Goal: Information Seeking & Learning: Check status

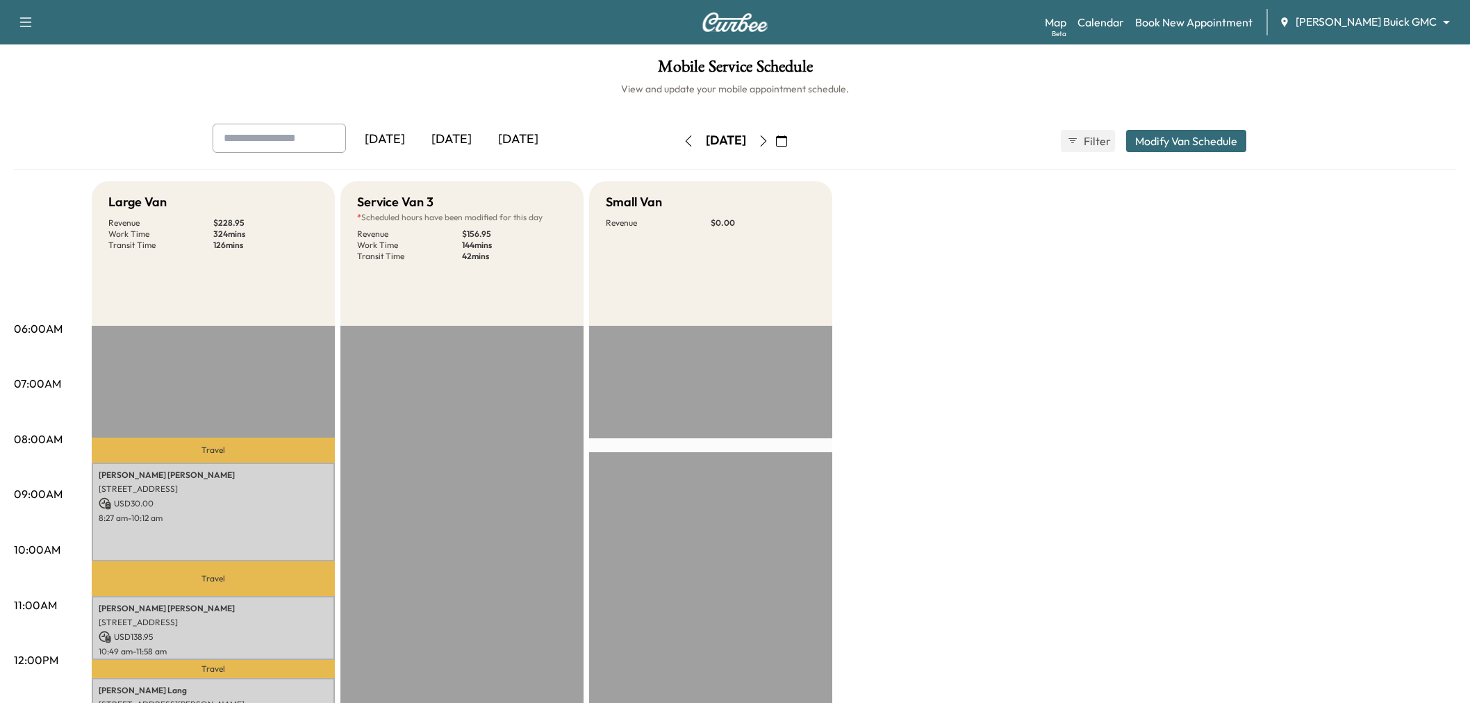
click at [461, 132] on div "[DATE]" at bounding box center [451, 140] width 67 height 32
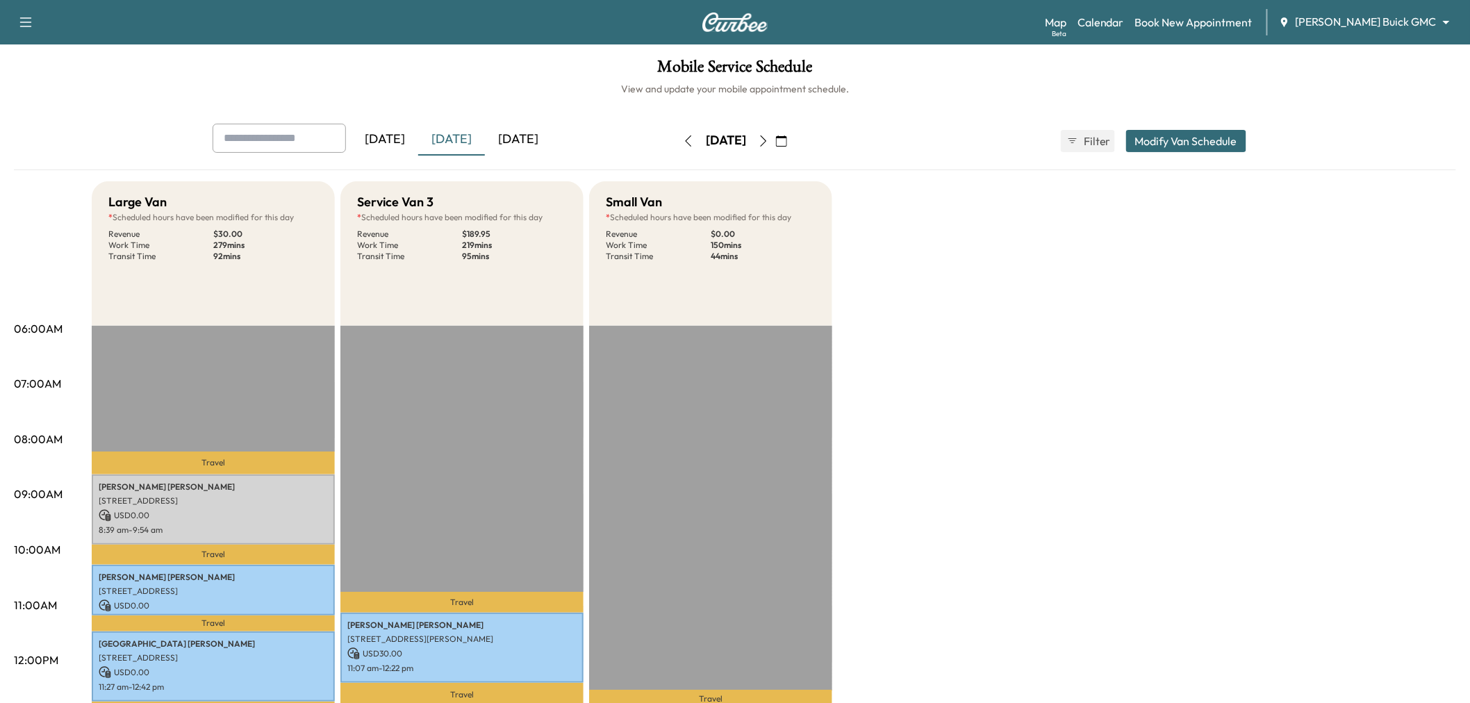
scroll to position [463, 0]
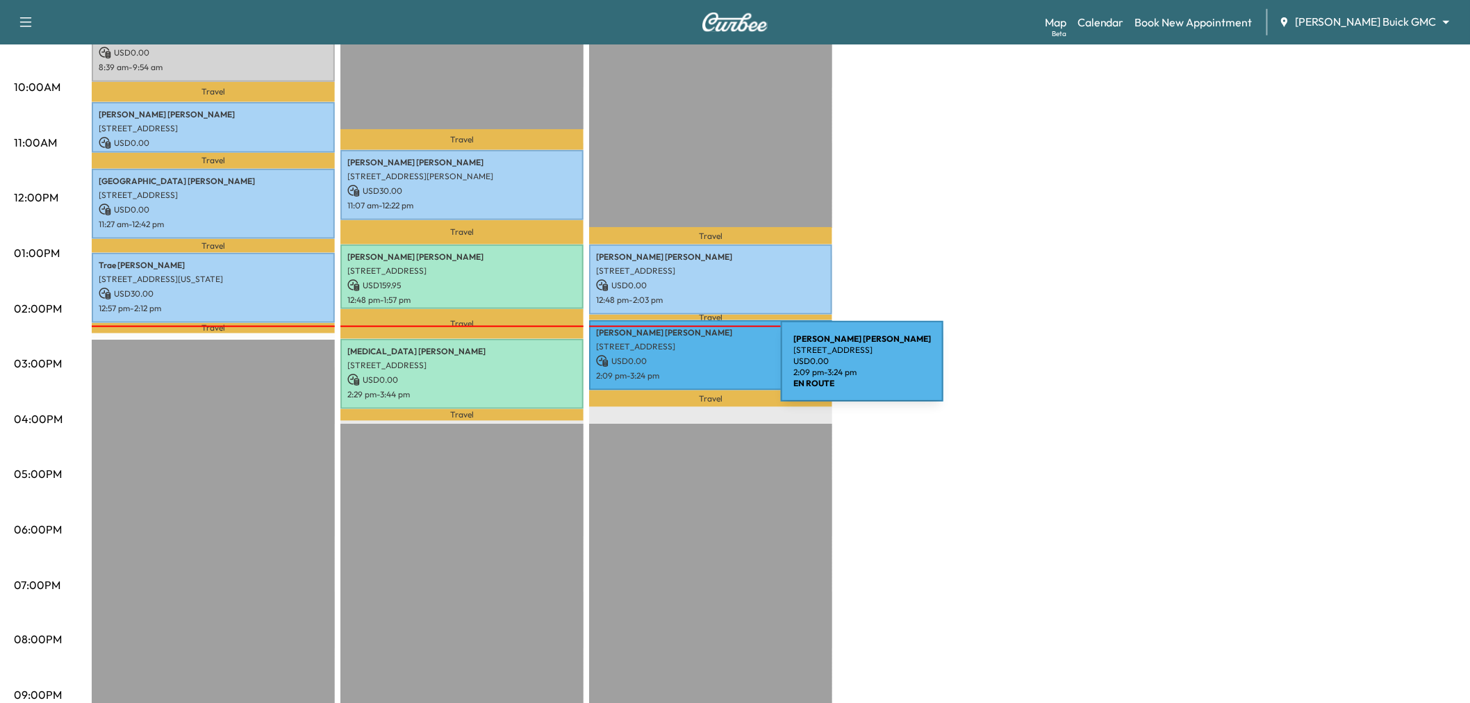
click at [676, 370] on p "2:09 pm - 3:24 pm" at bounding box center [710, 375] width 229 height 11
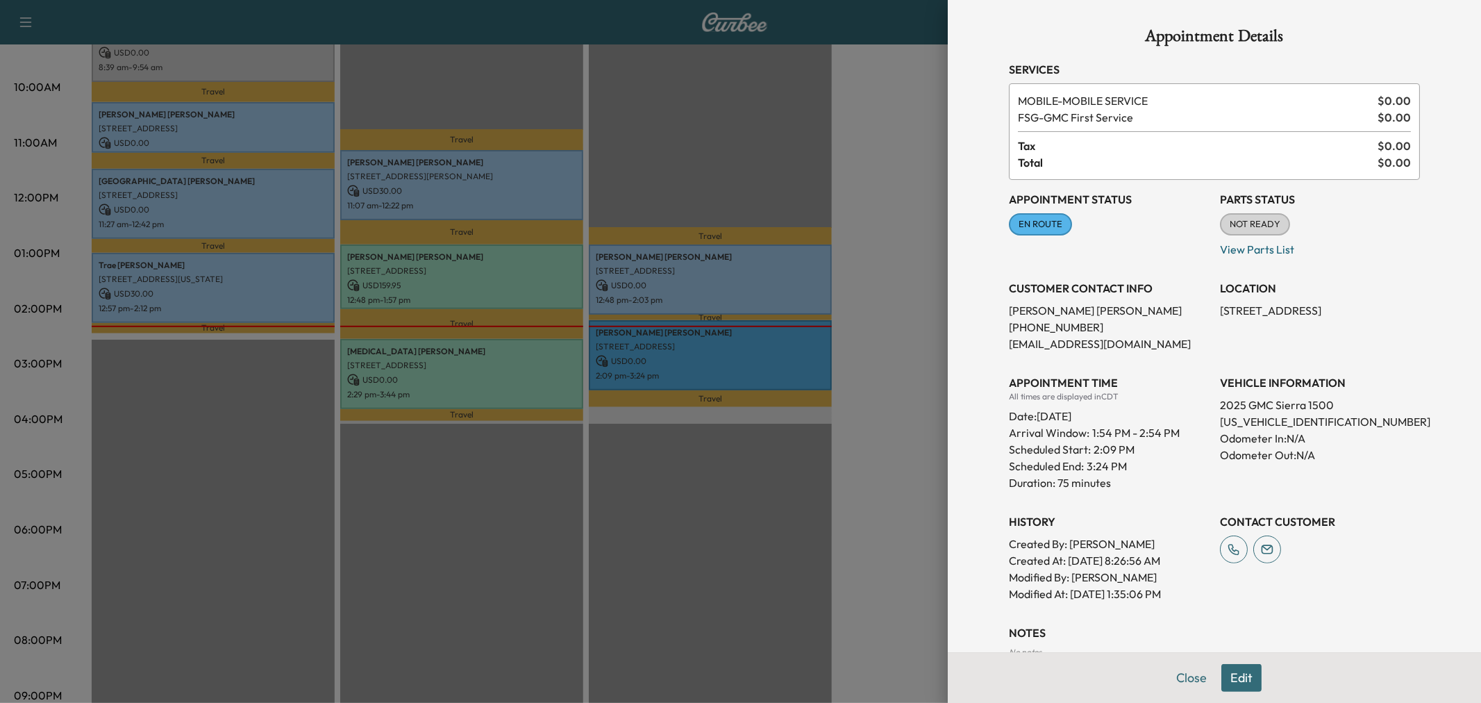
click at [1246, 422] on p "1GTUUEE8XSZ306851" at bounding box center [1320, 421] width 200 height 17
copy p "1GTUUEE8XSZ306851"
click at [1167, 332] on p "(469) 318-2575" at bounding box center [1109, 327] width 200 height 17
click at [1247, 310] on p "7664 Indian Springs Road, Dallas, TX 75248, US" at bounding box center [1320, 310] width 200 height 17
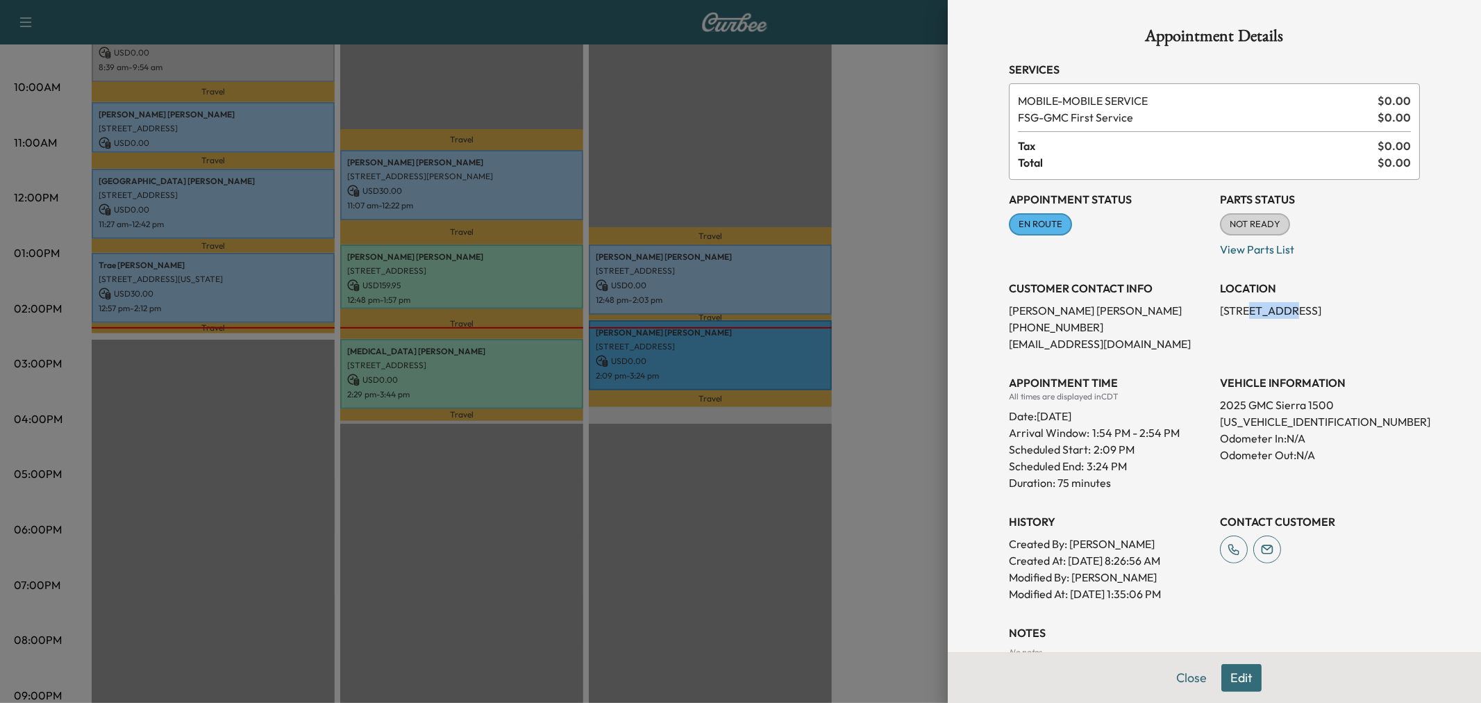
click at [1247, 310] on p "7664 Indian Springs Road, Dallas, TX 75248, US" at bounding box center [1320, 310] width 200 height 17
copy p "7664 Indian Springs Road, Dallas, TX 75248, US"
click at [661, 470] on div at bounding box center [740, 351] width 1481 height 703
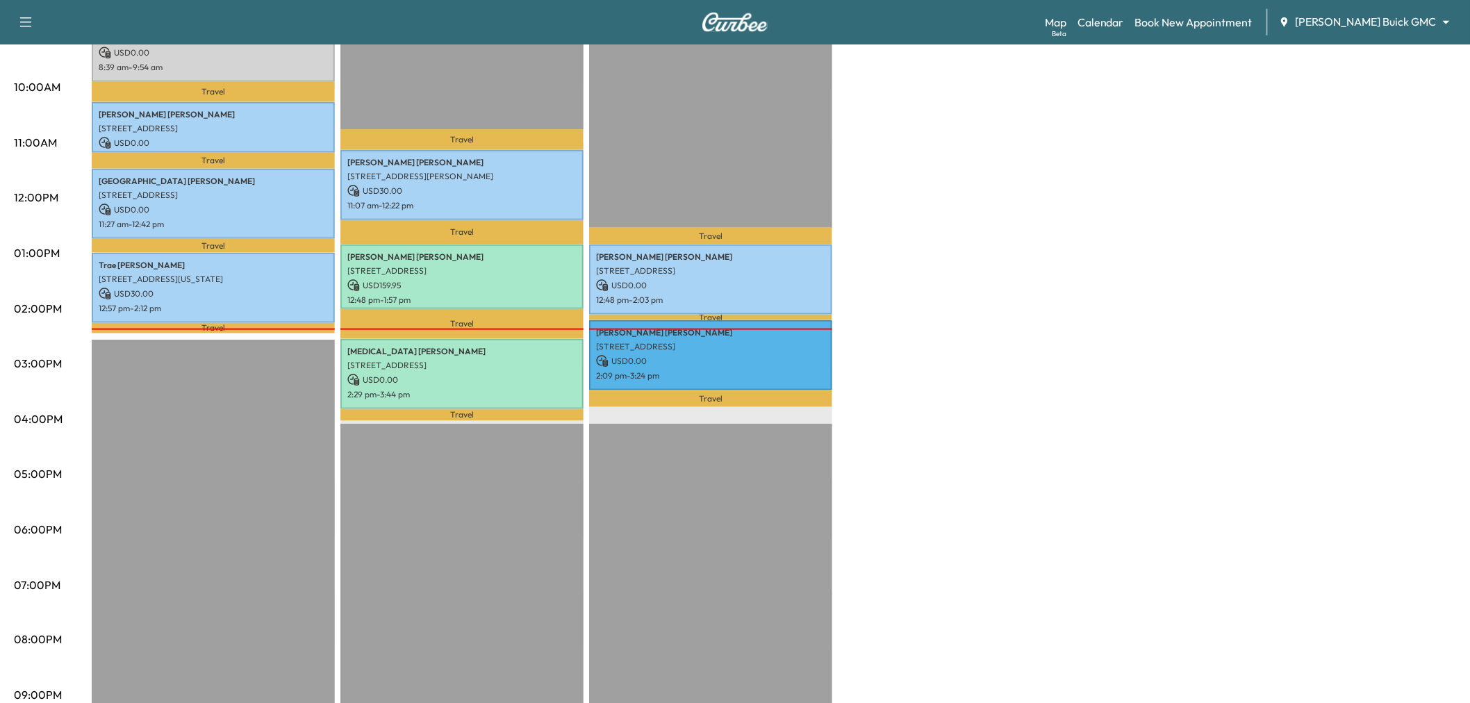
click at [999, 364] on div "Large Van * Scheduled hours have been modified for this day Revenue $ 30.00 Wor…" at bounding box center [774, 240] width 1364 height 1042
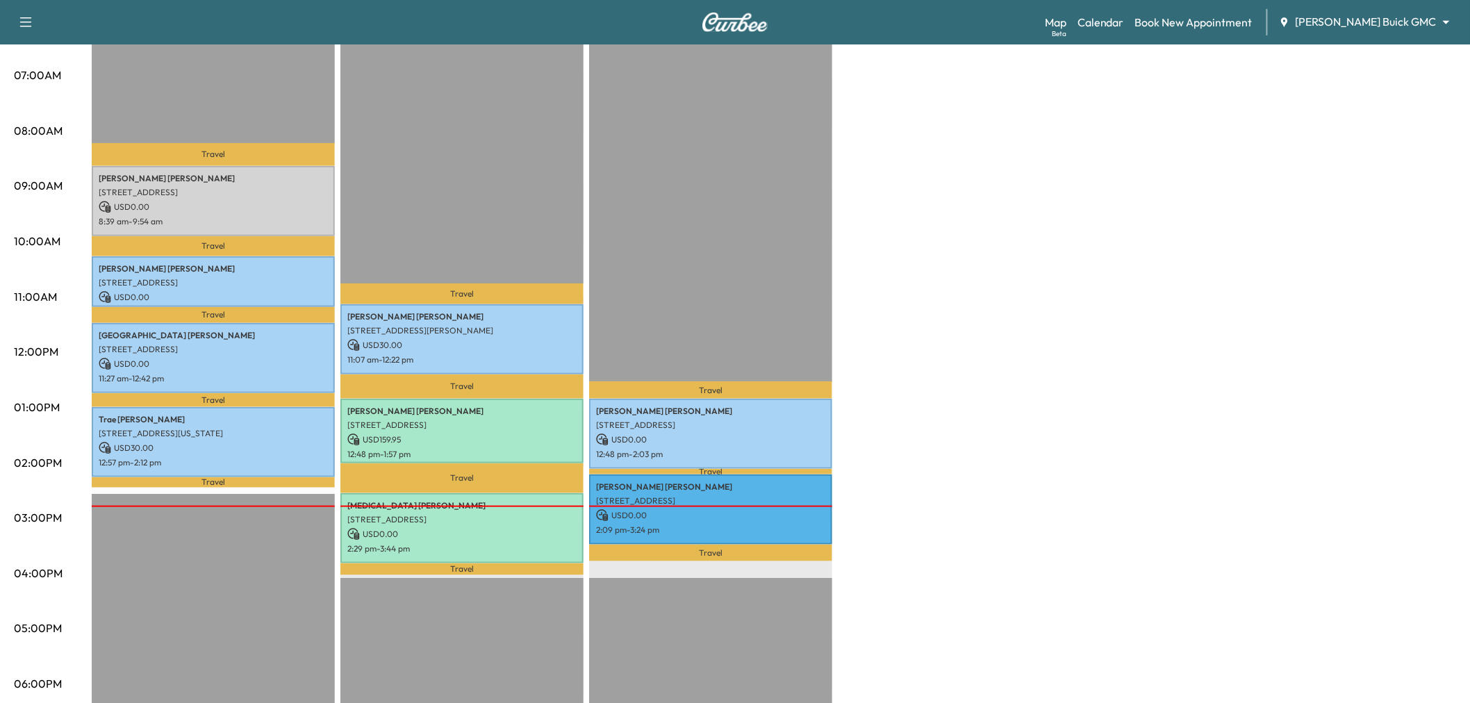
scroll to position [77, 0]
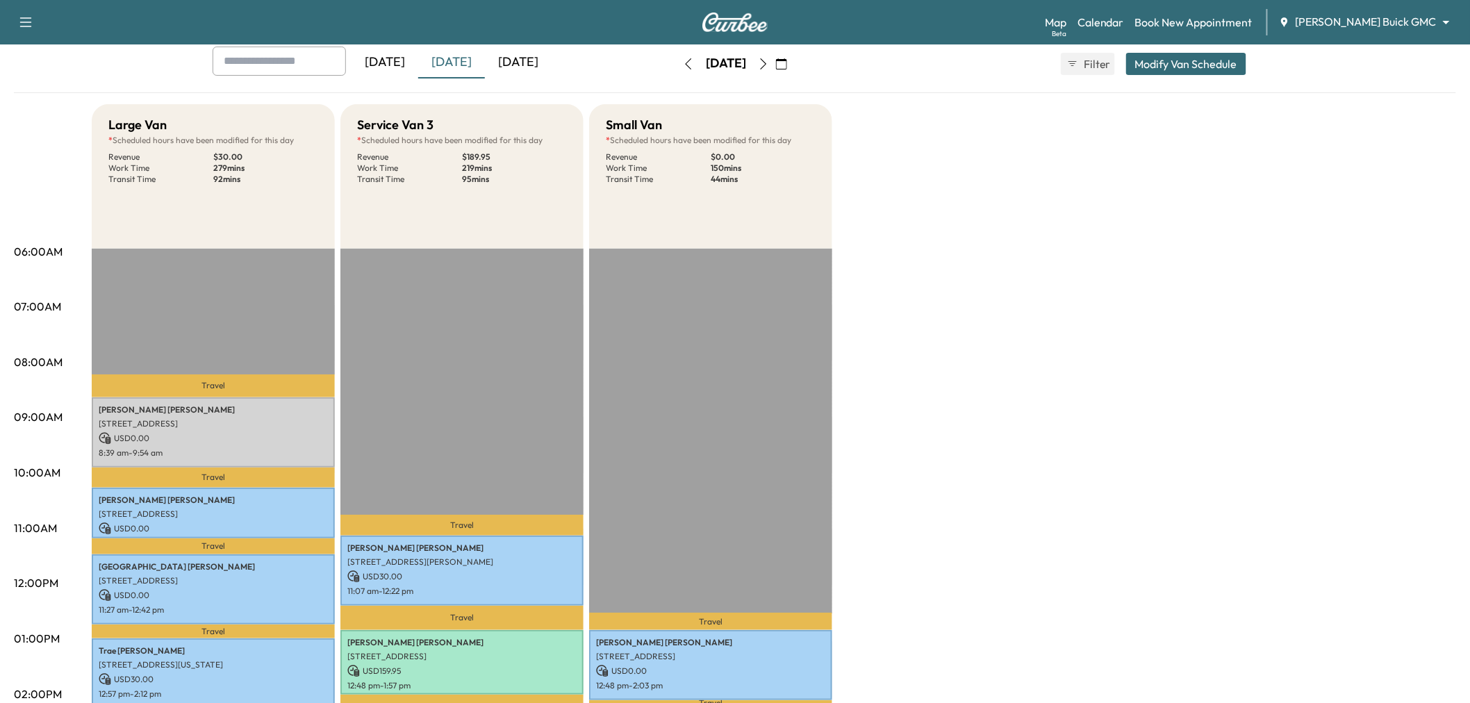
click at [769, 64] on icon "button" at bounding box center [763, 63] width 11 height 11
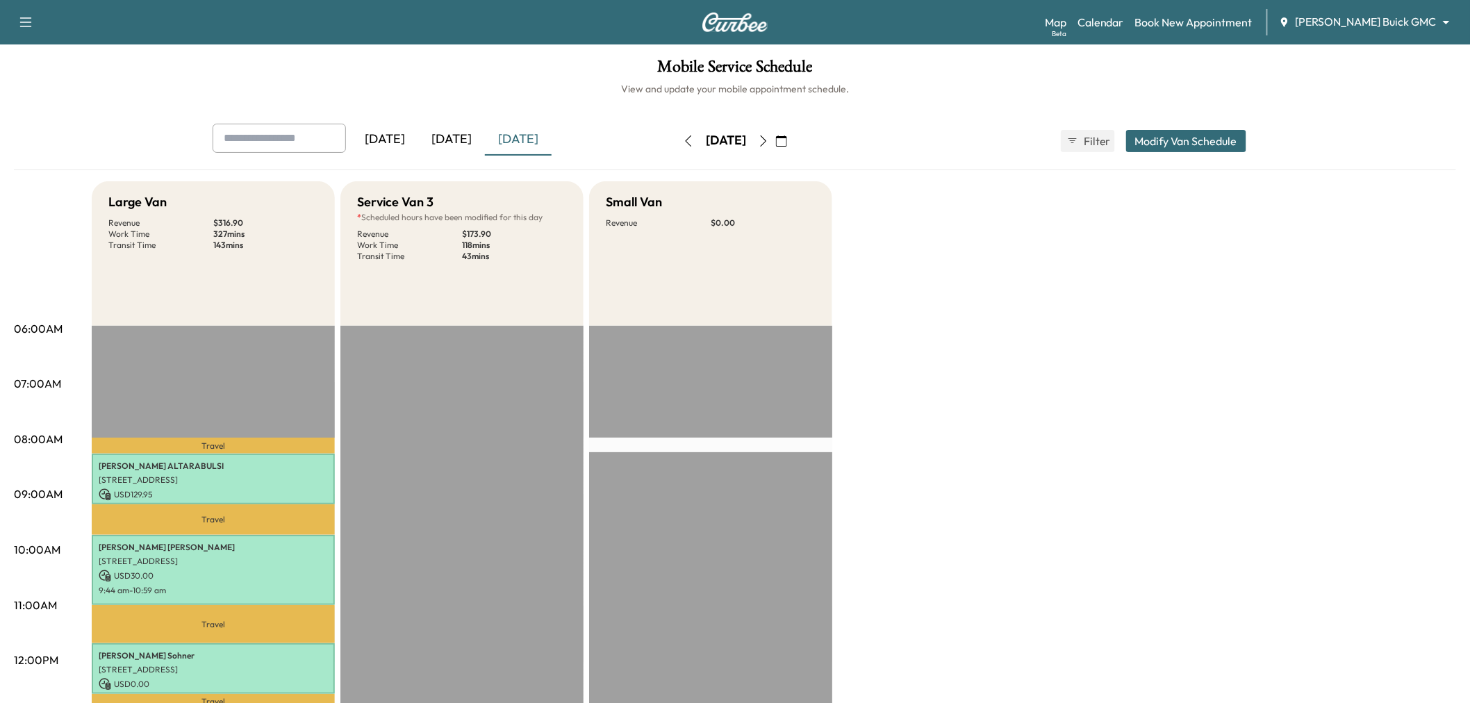
click at [447, 130] on div "[DATE]" at bounding box center [451, 140] width 67 height 32
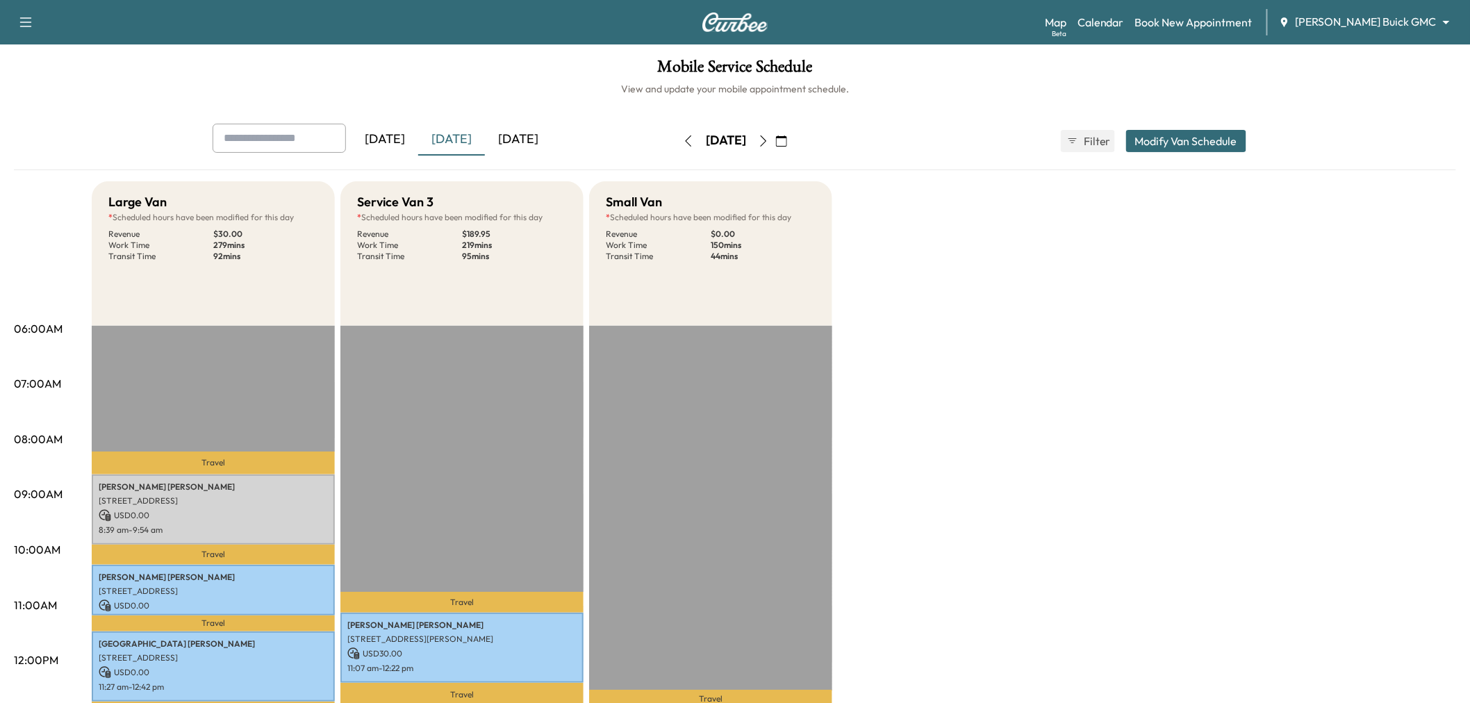
scroll to position [463, 0]
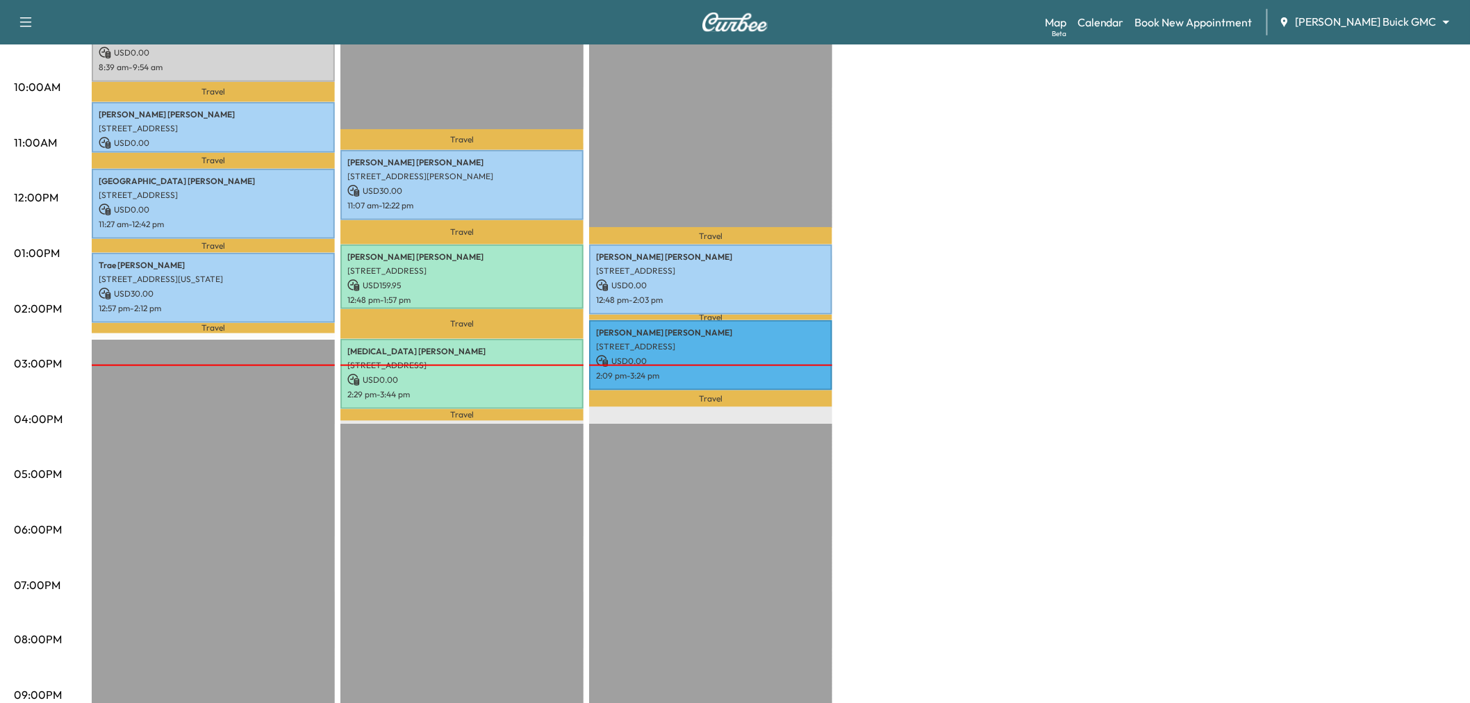
click at [483, 511] on div "Travel Linda Peterson 520 Lynn Ct, Coppell, TX 75019, United States of America …" at bounding box center [461, 311] width 243 height 897
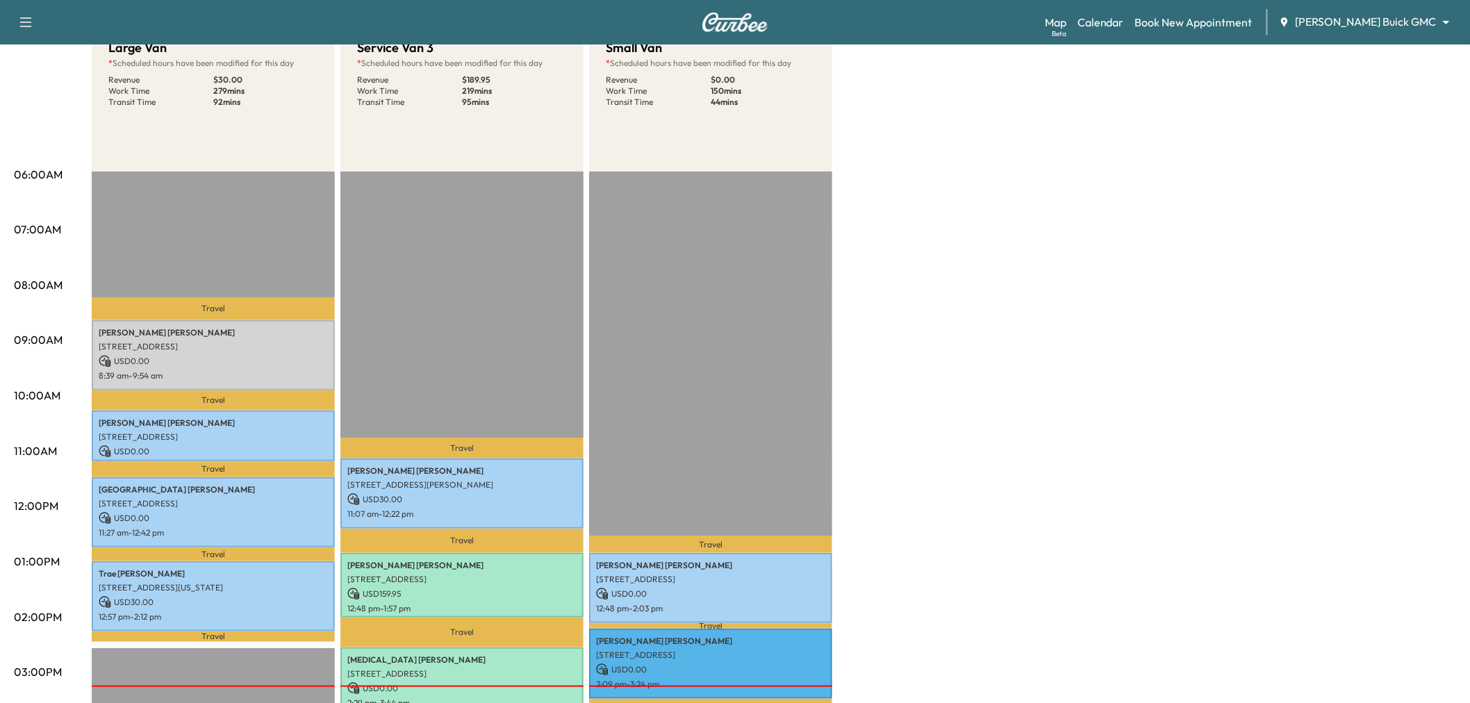
scroll to position [0, 0]
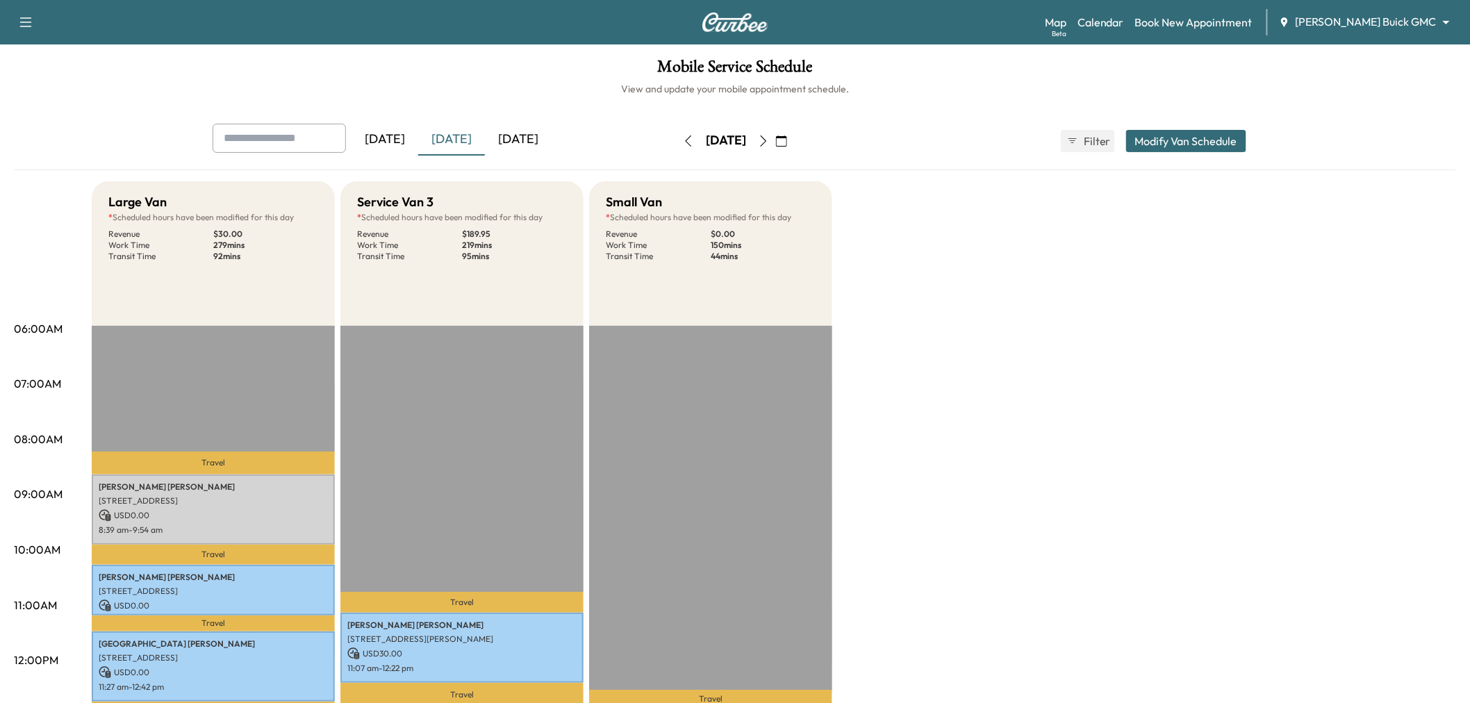
click at [769, 137] on icon "button" at bounding box center [763, 140] width 11 height 11
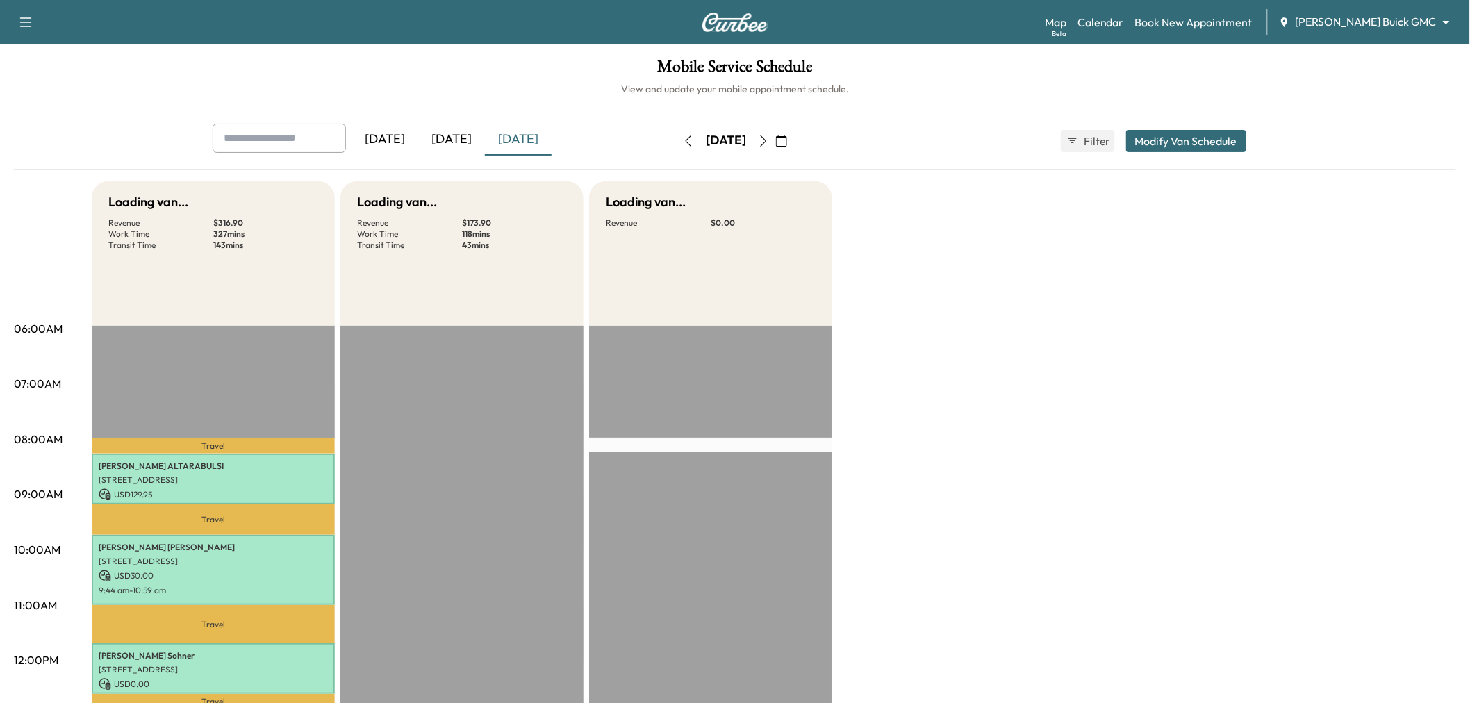
click at [775, 139] on button "button" at bounding box center [764, 141] width 24 height 22
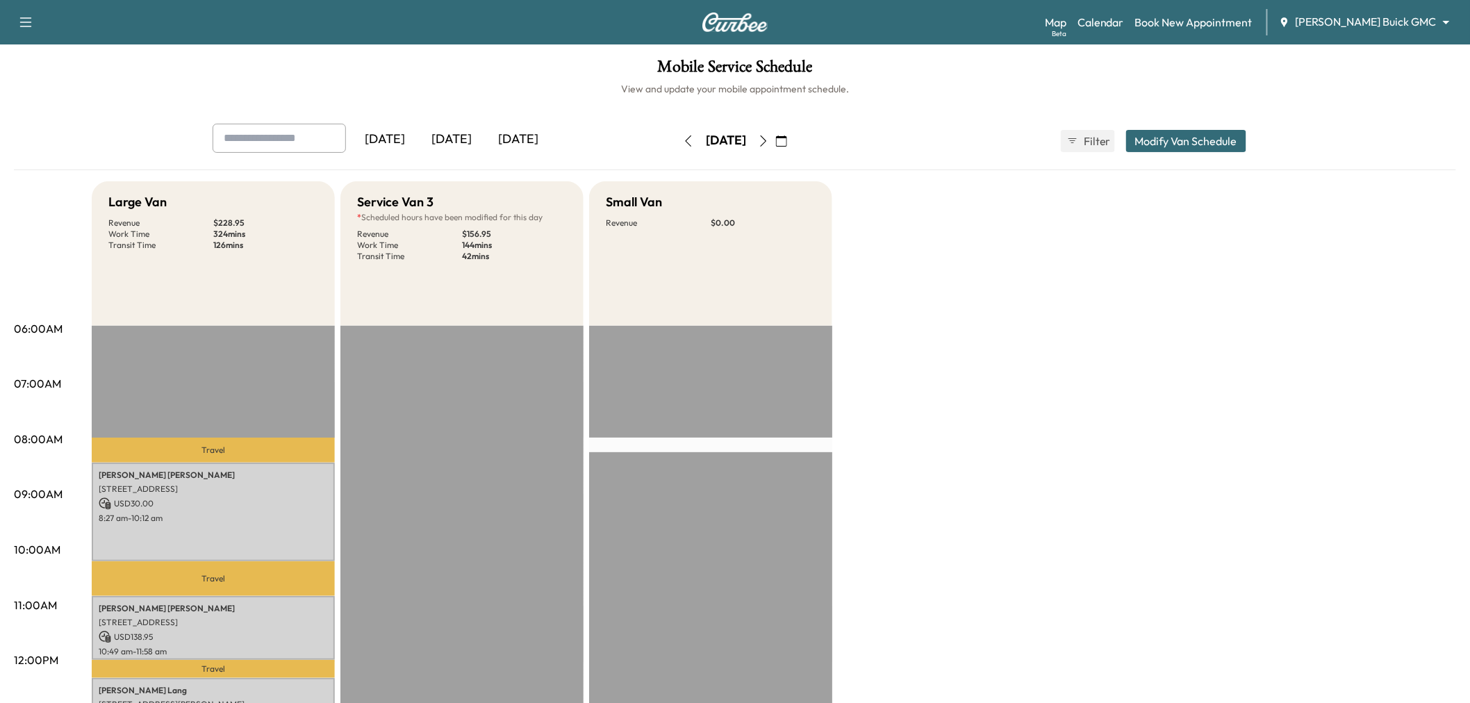
click at [769, 140] on icon "button" at bounding box center [763, 140] width 11 height 11
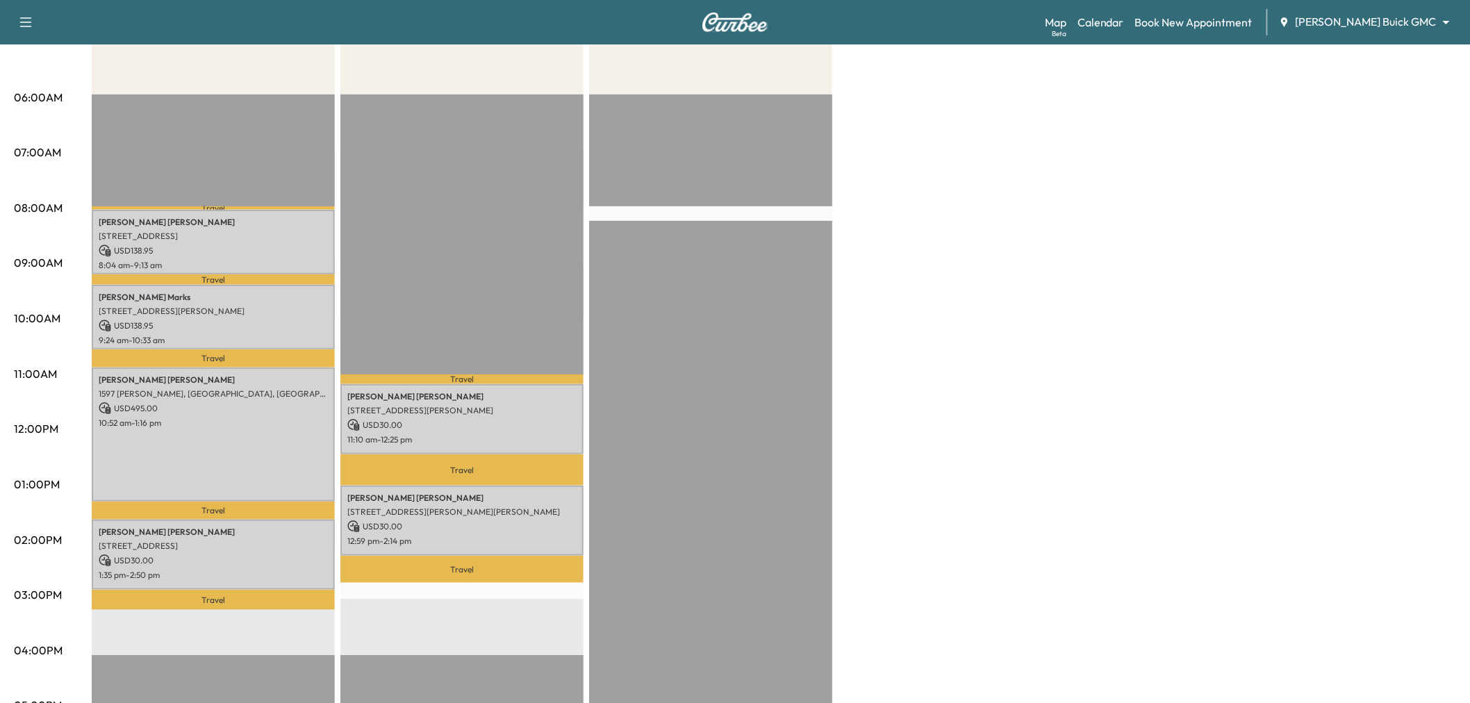
scroll to position [77, 0]
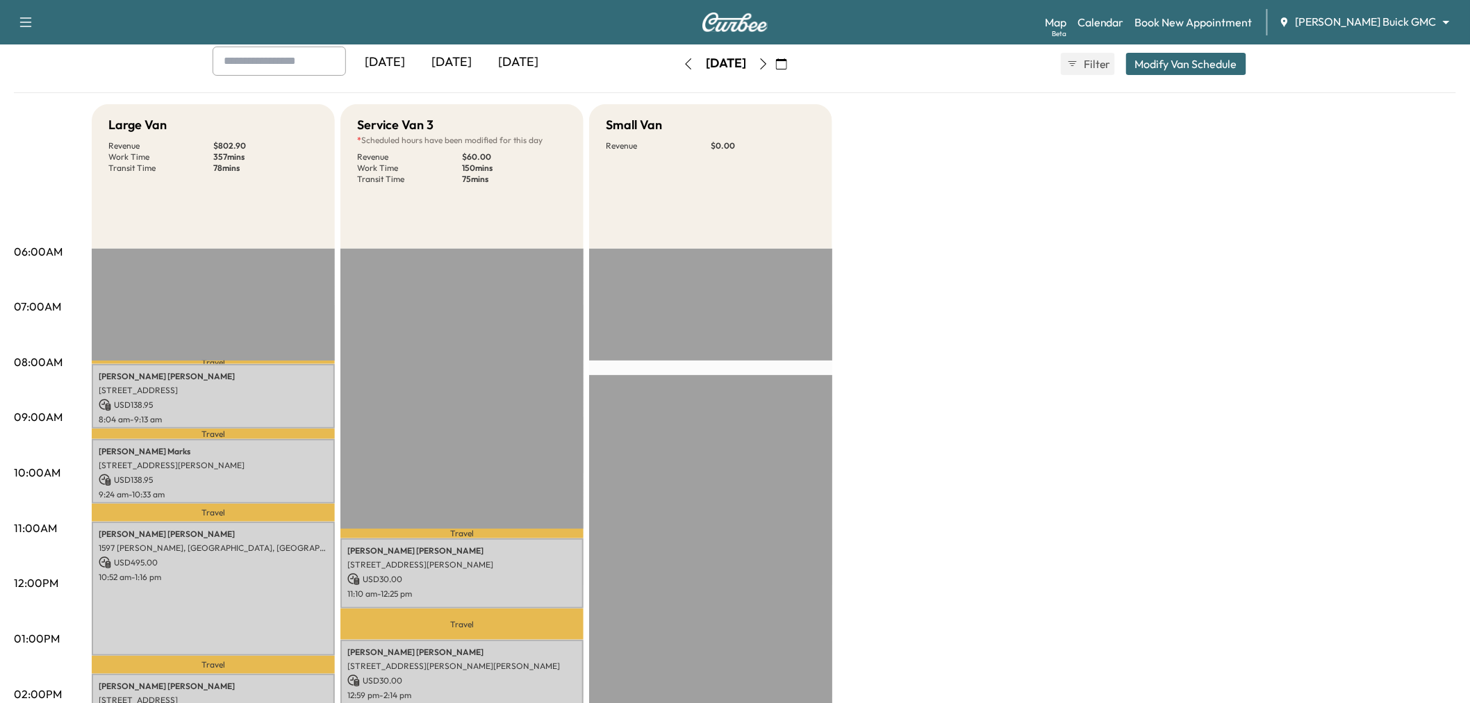
click at [676, 63] on button "button" at bounding box center [688, 64] width 24 height 22
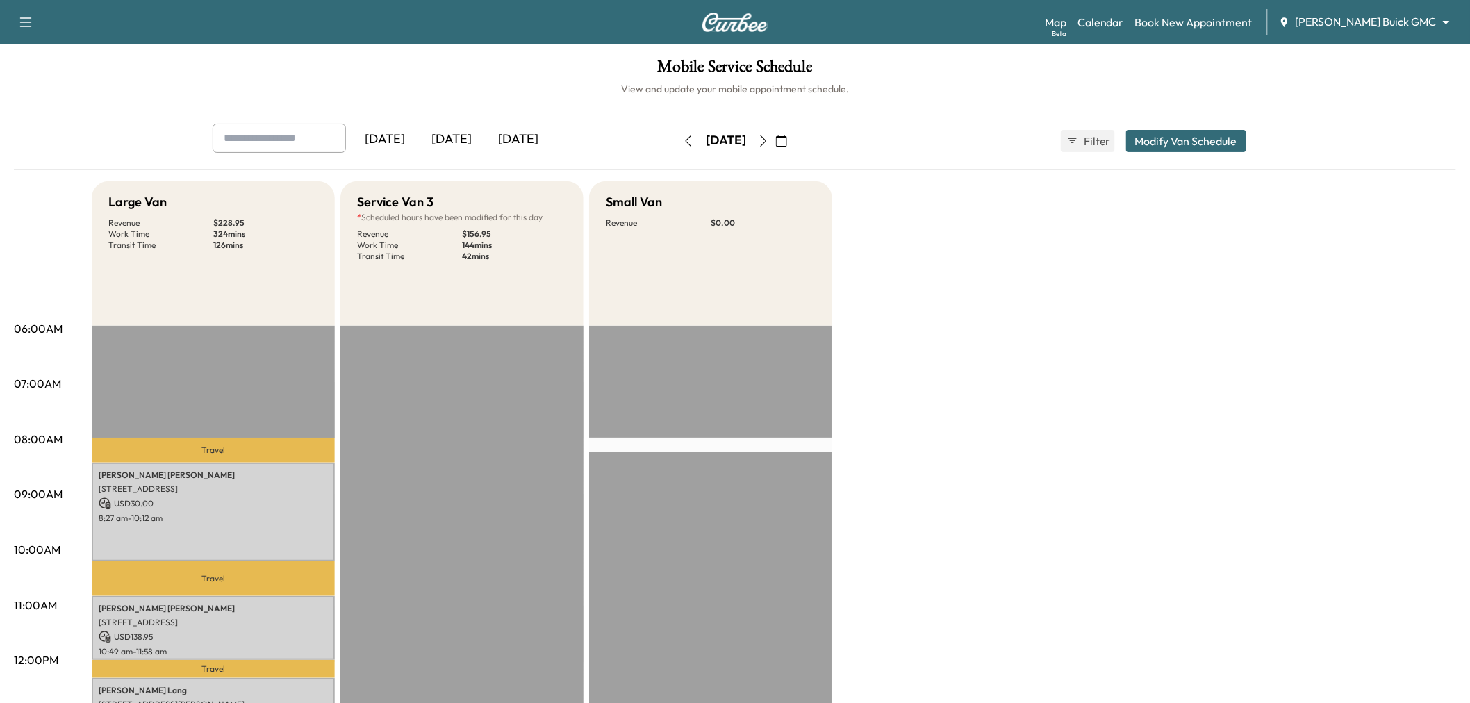
click at [775, 133] on button "button" at bounding box center [764, 141] width 24 height 22
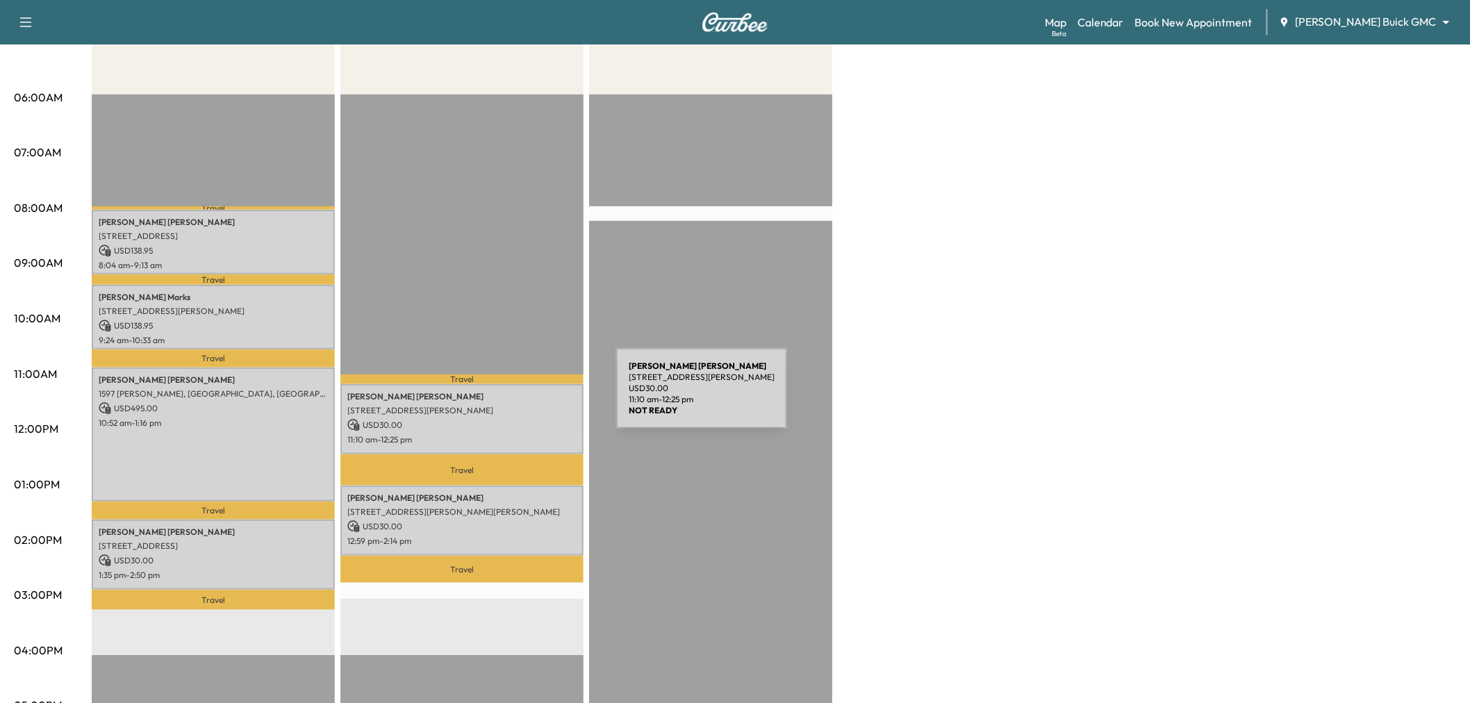
scroll to position [308, 0]
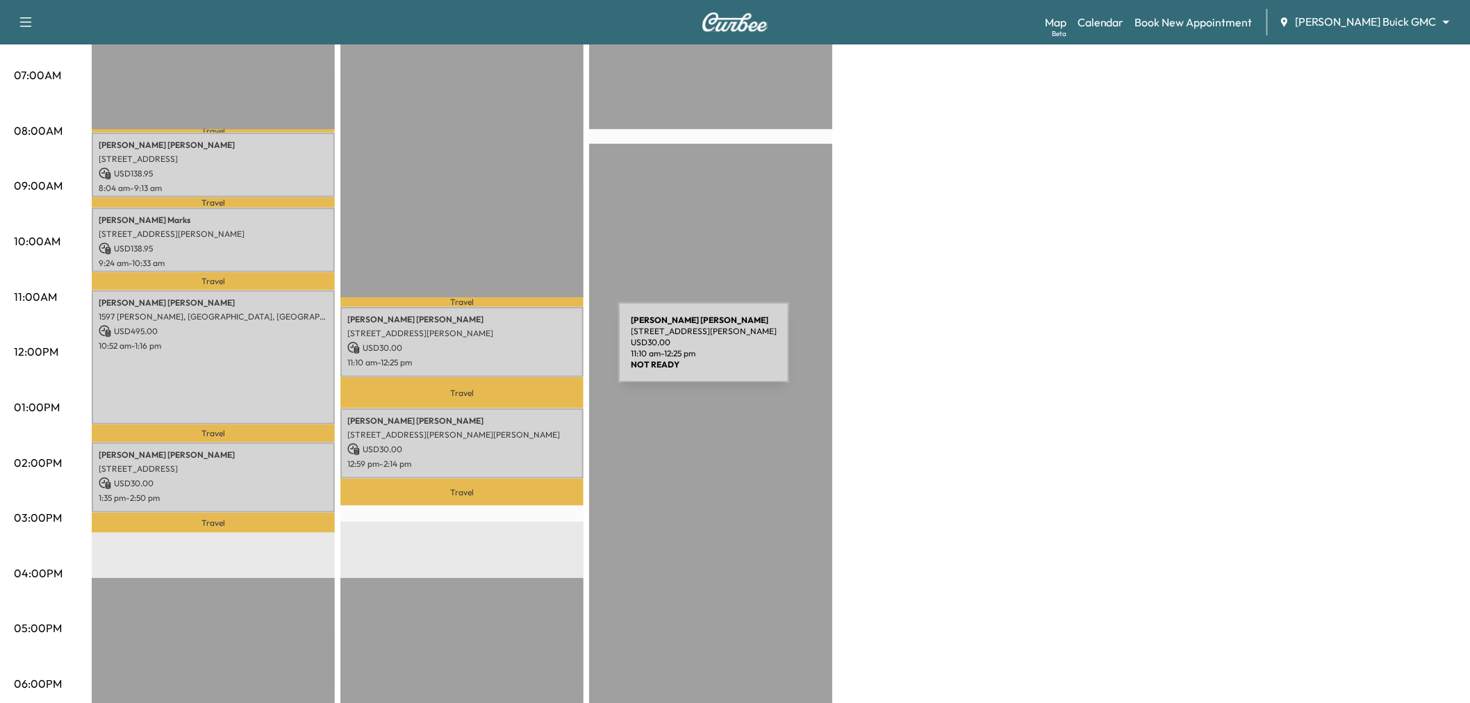
click at [514, 351] on div "Jessica Howe 5150 Keller Springs Rd, Dallas, TX 75248, USA USD 30.00 11:10 am -…" at bounding box center [461, 342] width 243 height 70
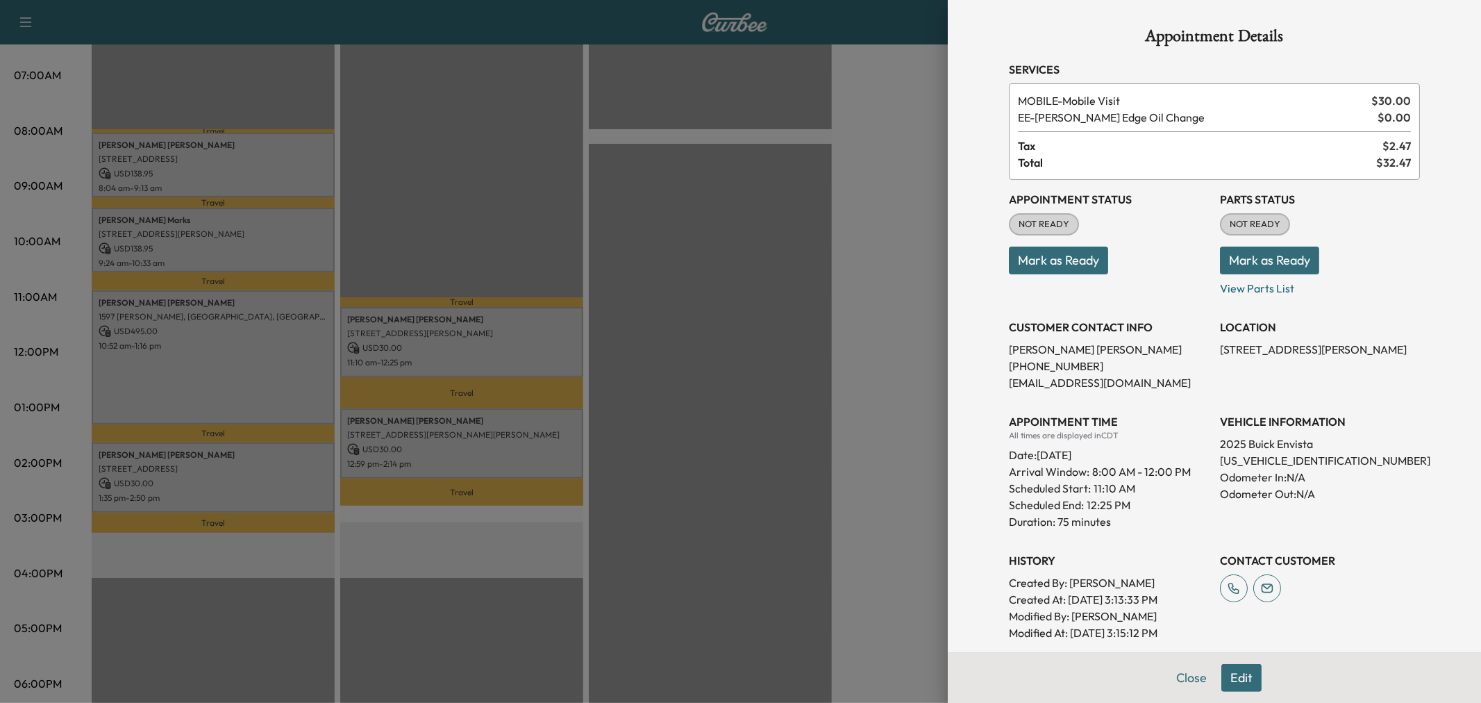
click at [510, 453] on div at bounding box center [740, 351] width 1481 height 703
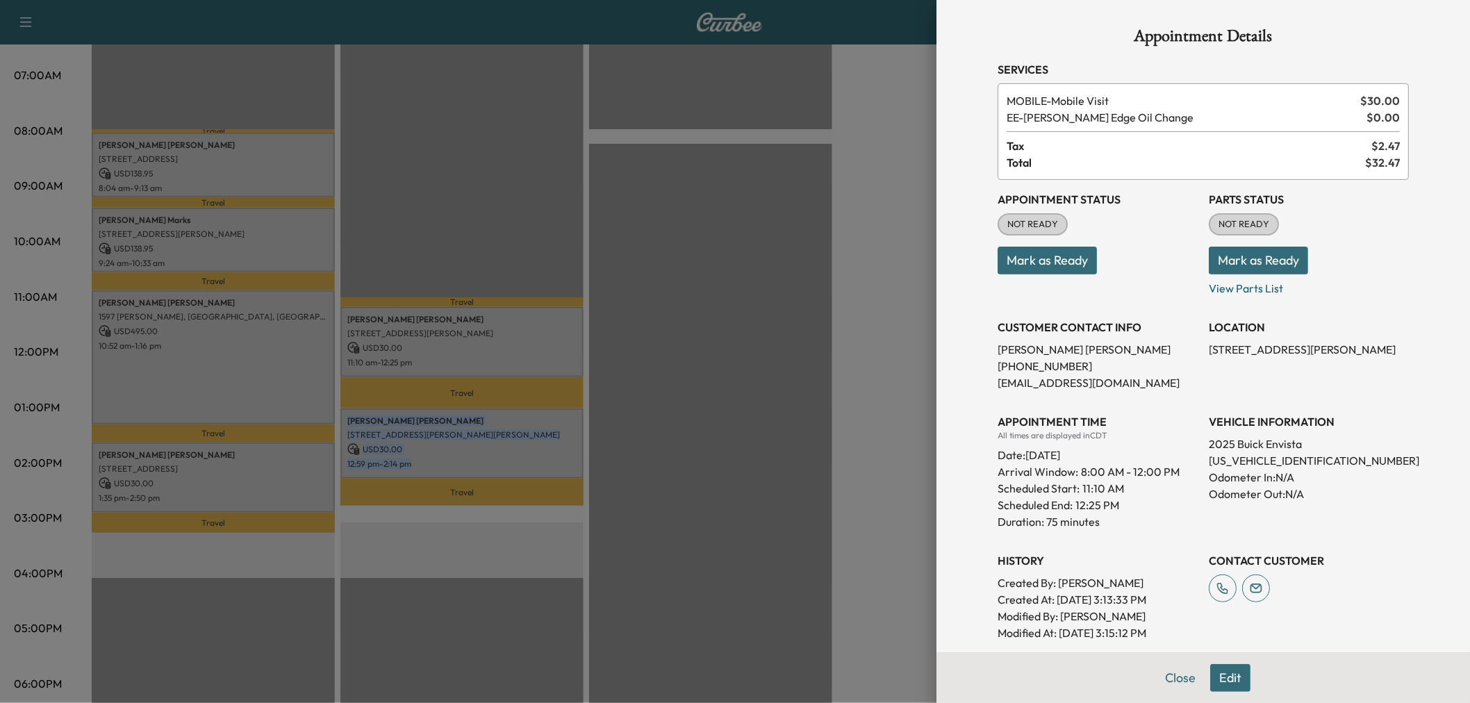
click at [510, 458] on p "12:59 pm - 2:14 pm" at bounding box center [461, 463] width 229 height 11
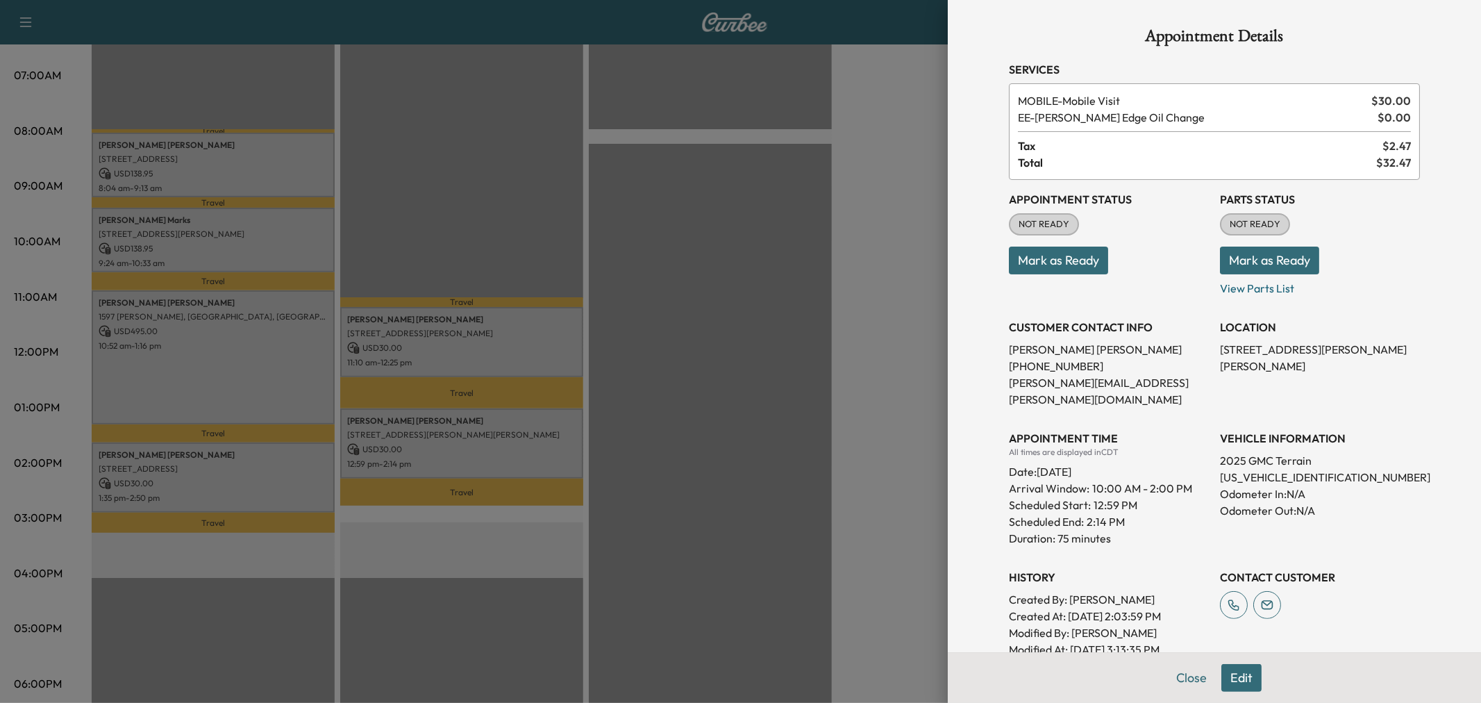
click at [510, 453] on div at bounding box center [740, 351] width 1481 height 703
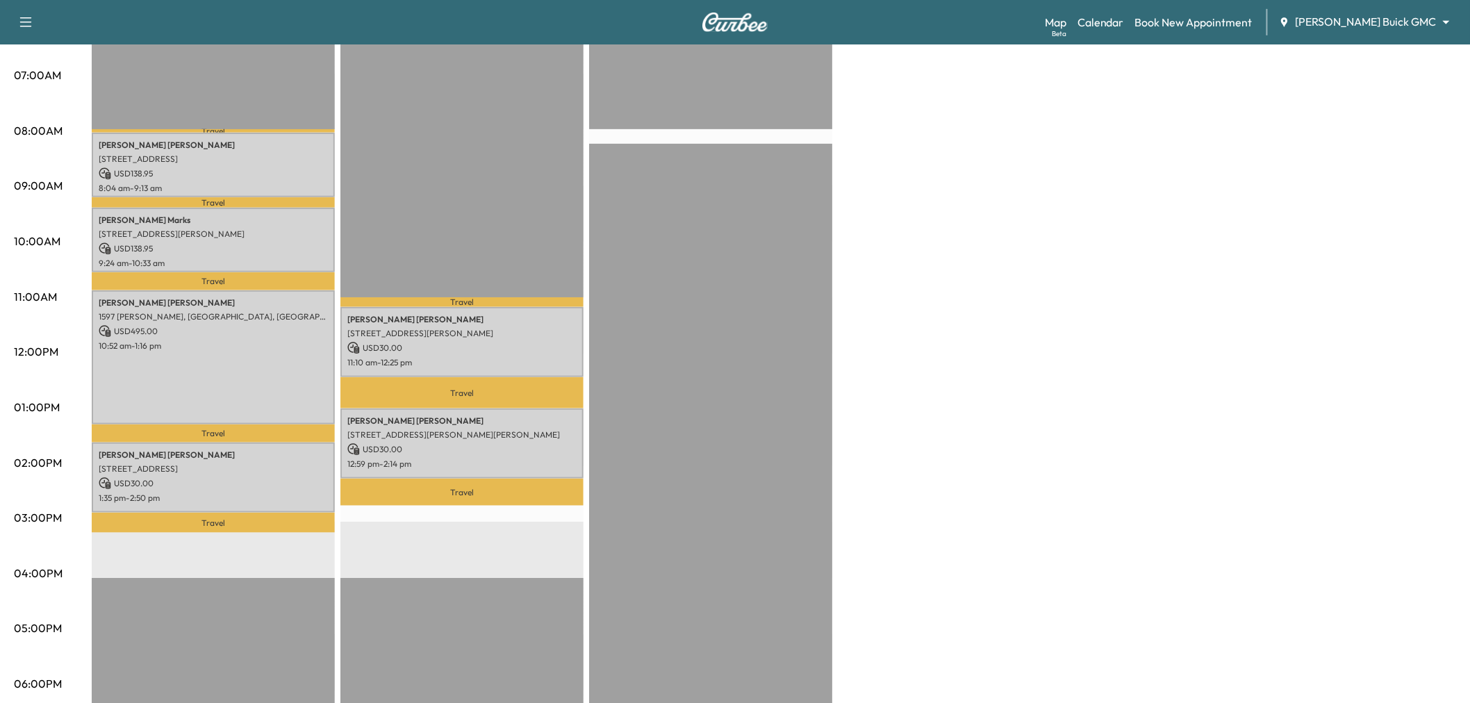
click at [837, 431] on div "Large Van Revenue $ 802.90 Work Time 357 mins Transit Time 78 mins Travel Chris…" at bounding box center [774, 394] width 1364 height 1042
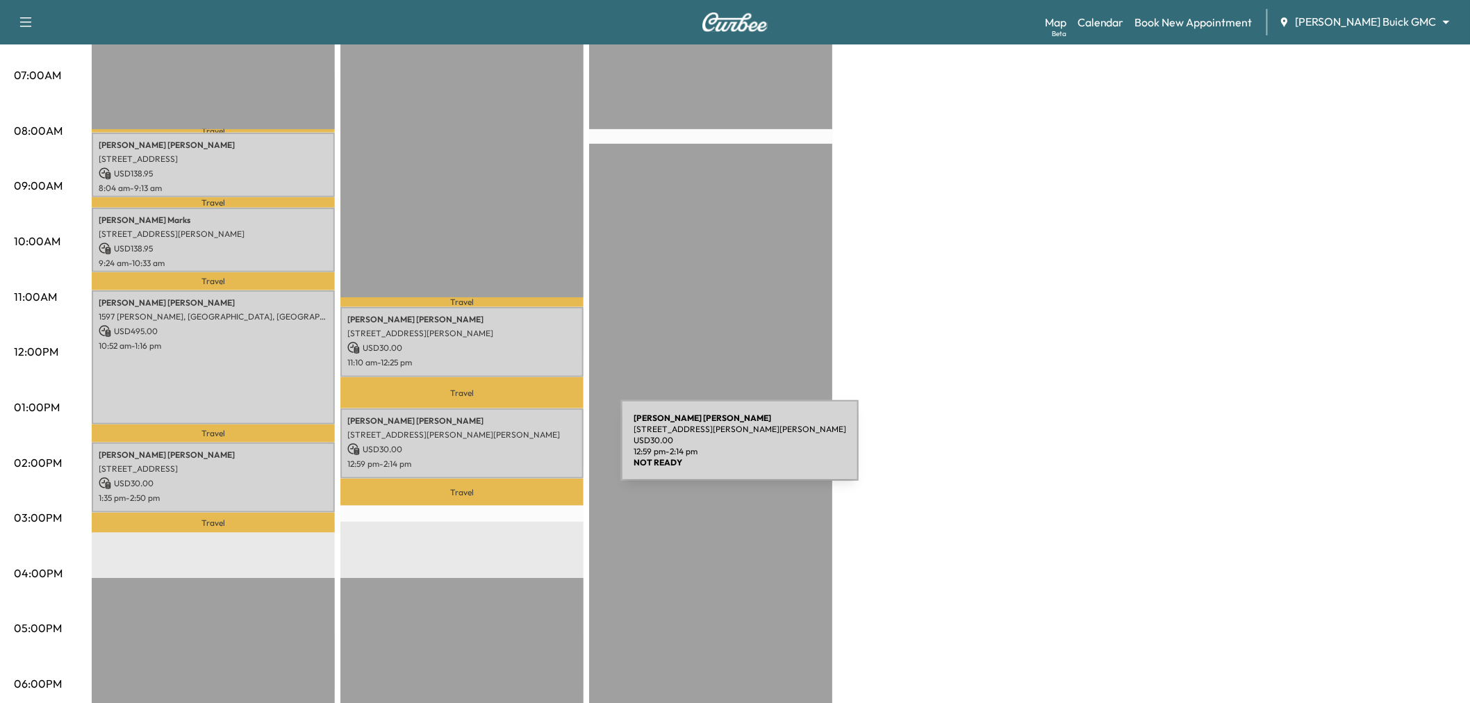
click at [517, 449] on p "USD 30.00" at bounding box center [461, 449] width 229 height 13
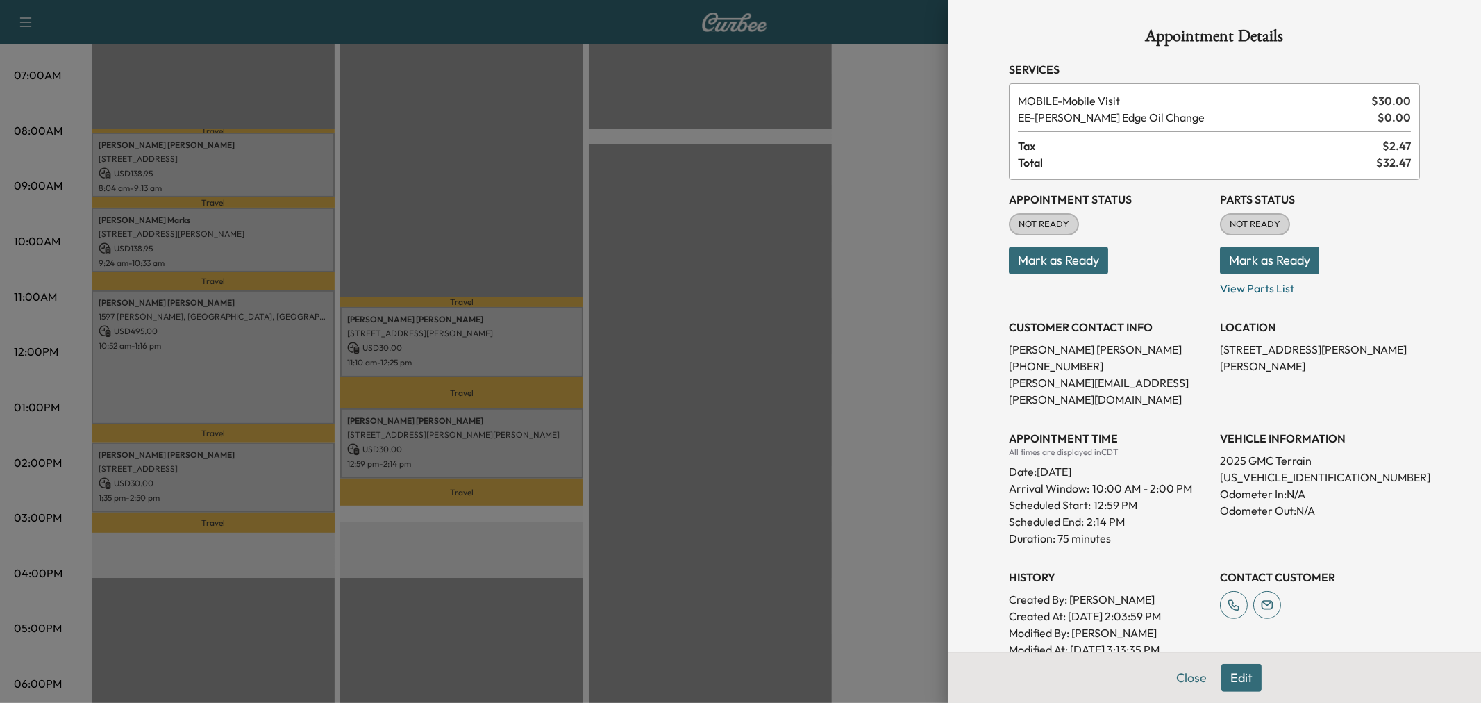
click at [517, 449] on div at bounding box center [740, 351] width 1481 height 703
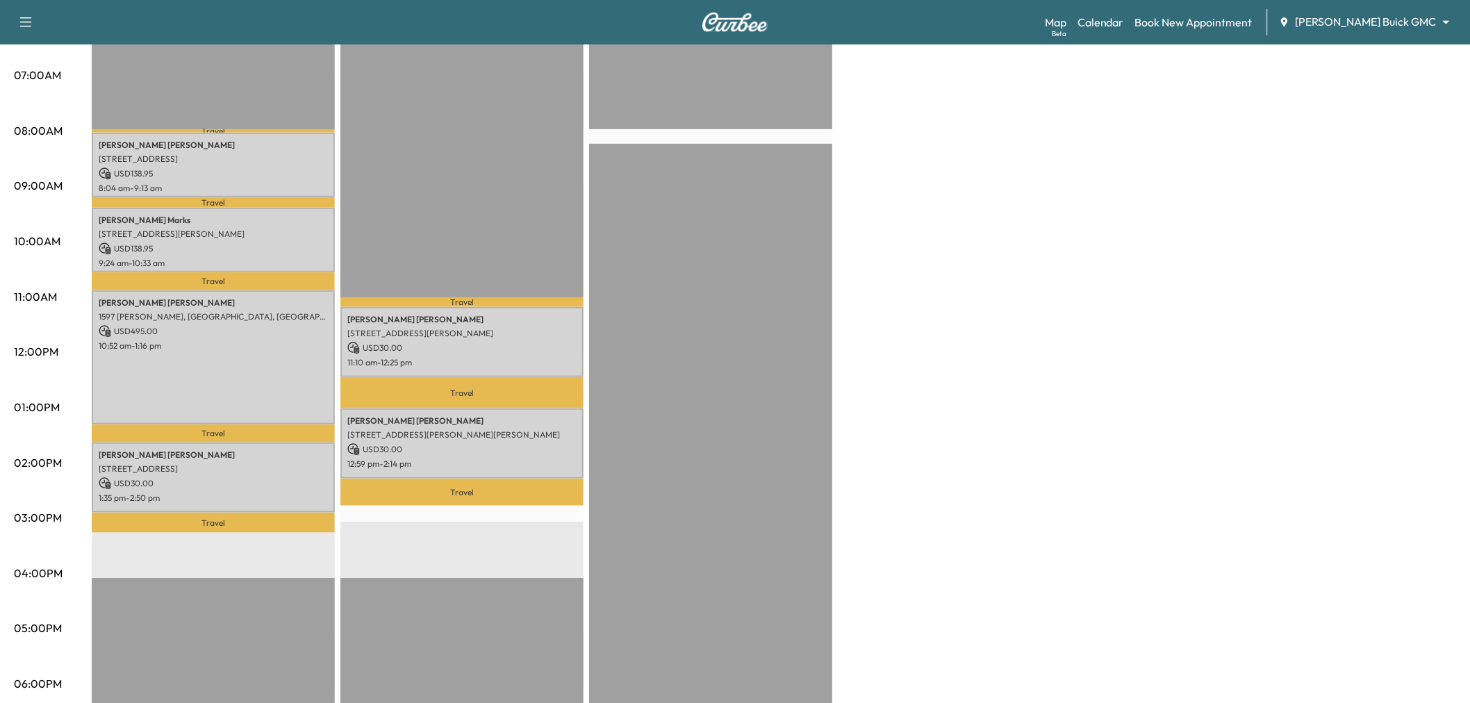
click at [727, 401] on div at bounding box center [710, 465] width 243 height 897
click at [913, 376] on div "Large Van Revenue $ 802.90 Work Time 357 mins Transit Time 78 mins Travel Chris…" at bounding box center [774, 394] width 1364 height 1042
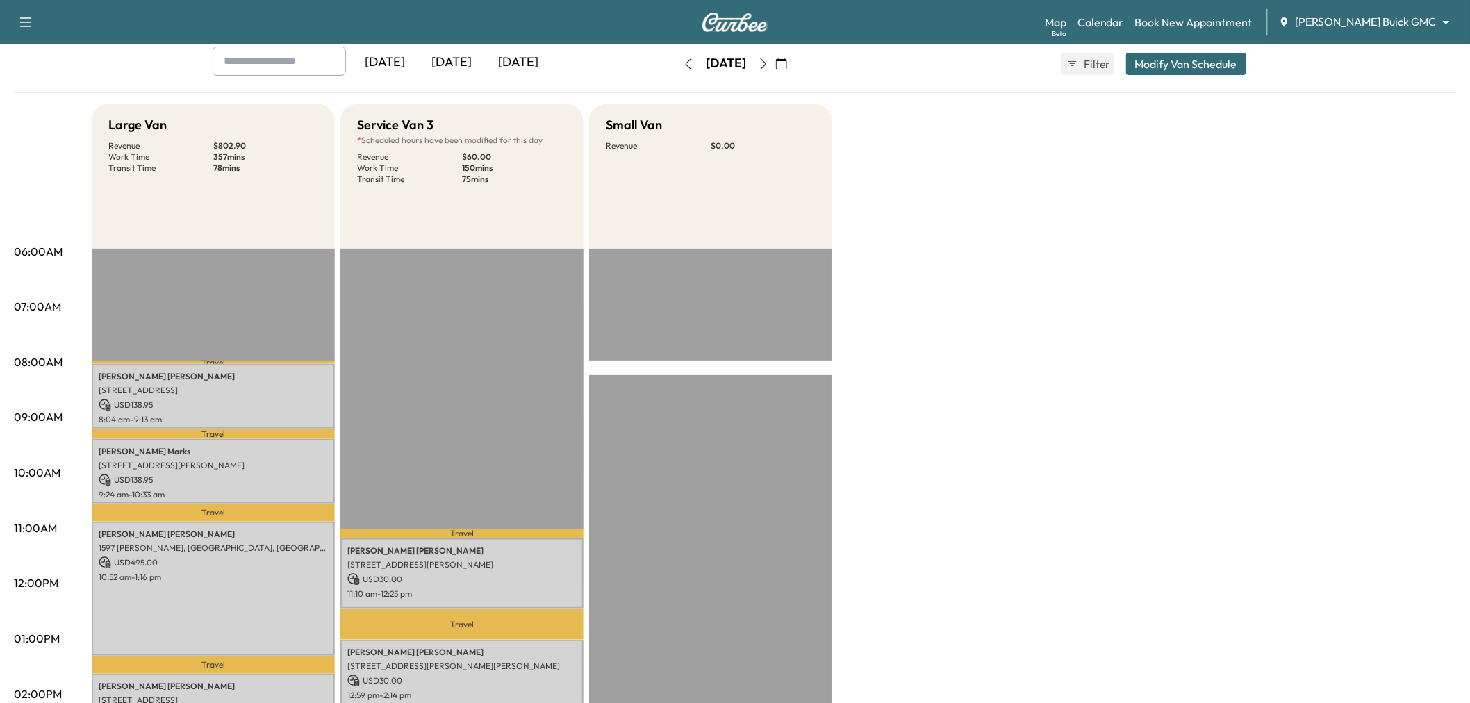
drag, startPoint x: 829, startPoint y: 391, endPoint x: 975, endPoint y: 509, distance: 187.7
click at [975, 509] on div "Large Van Revenue $ 802.90 Work Time 357 mins Transit Time 78 mins Travel Chris…" at bounding box center [774, 625] width 1364 height 1042
click at [1101, 325] on div "Large Van Revenue $ 802.90 Work Time 357 mins Transit Time 78 mins Travel Chris…" at bounding box center [774, 625] width 1364 height 1042
drag, startPoint x: 1079, startPoint y: 327, endPoint x: 997, endPoint y: 419, distance: 123.0
click at [1003, 420] on div "Large Van Revenue $ 802.90 Work Time 357 mins Transit Time 78 mins Travel Chris…" at bounding box center [774, 625] width 1364 height 1042
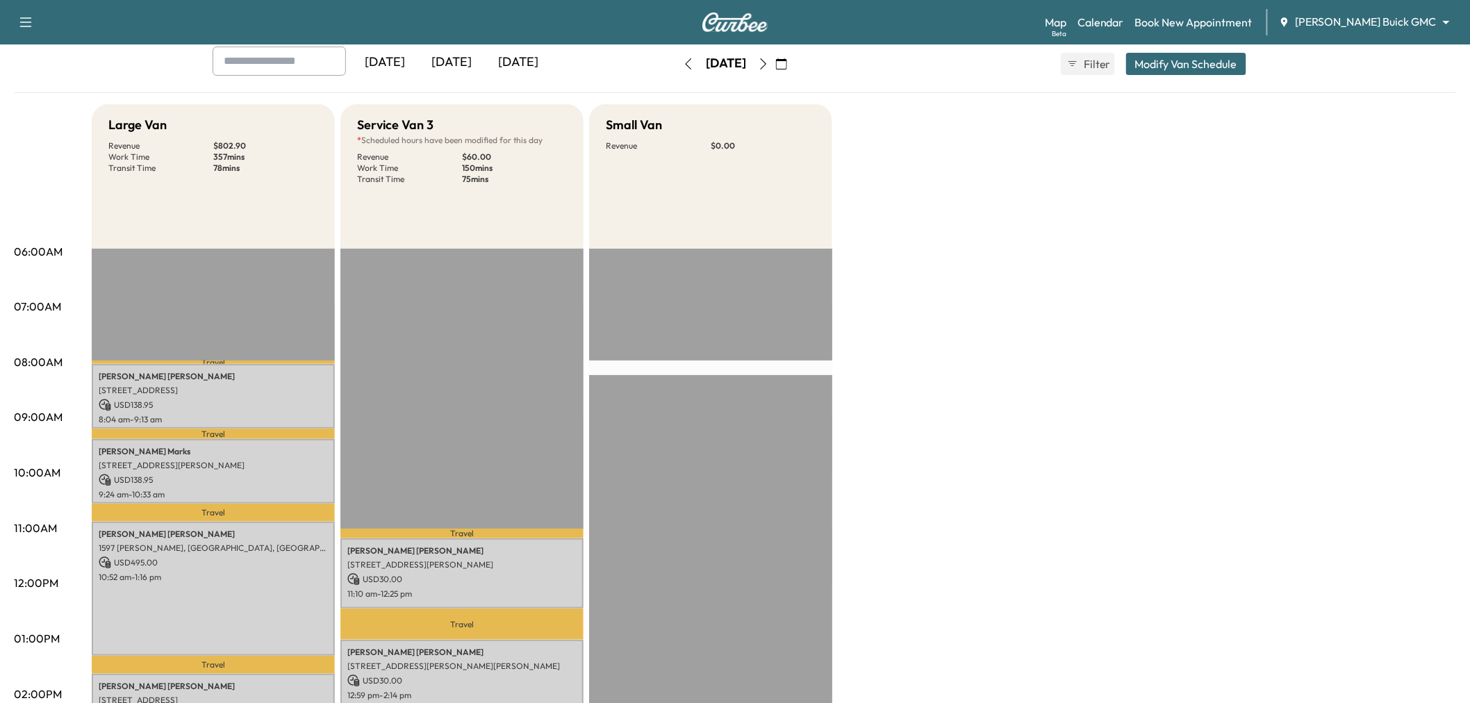
click at [977, 422] on div "Large Van Revenue $ 802.90 Work Time 357 mins Transit Time 78 mins Travel Chris…" at bounding box center [774, 625] width 1364 height 1042
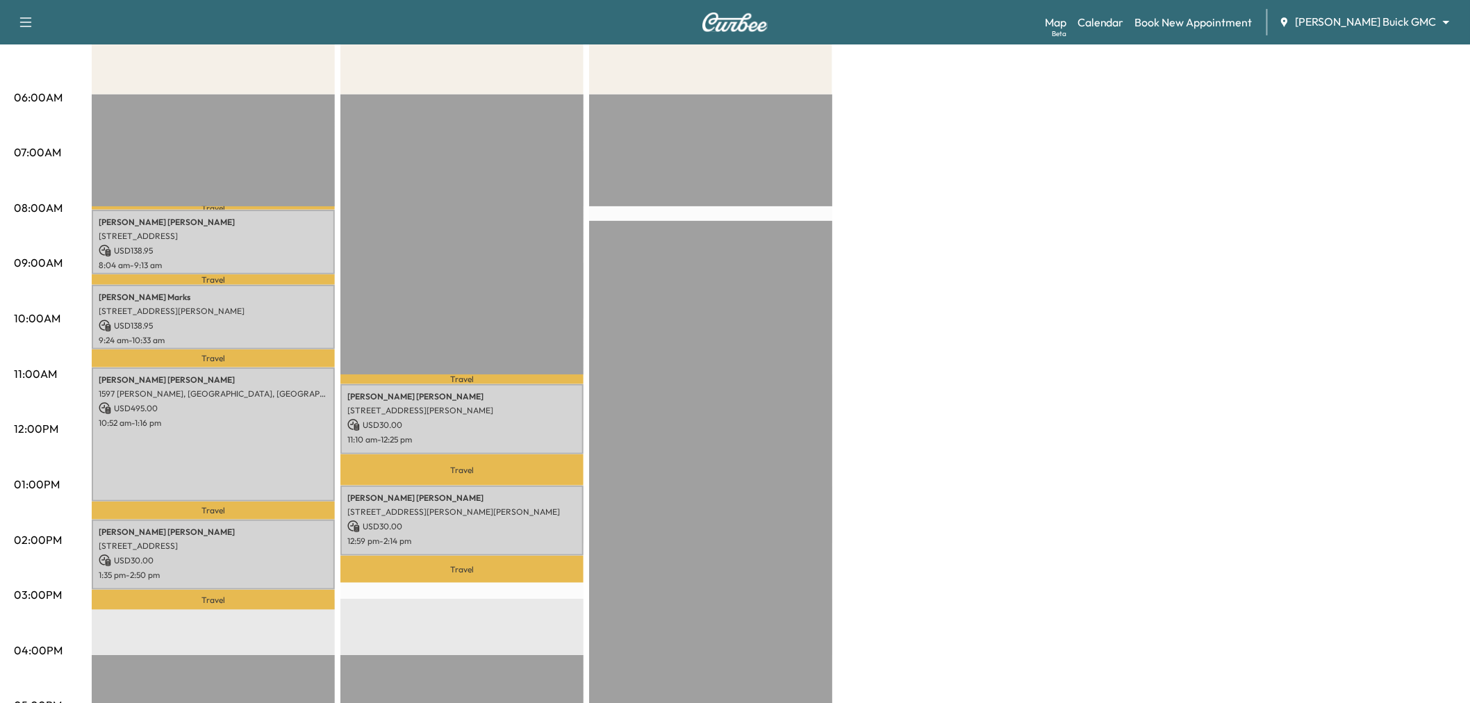
scroll to position [0, 0]
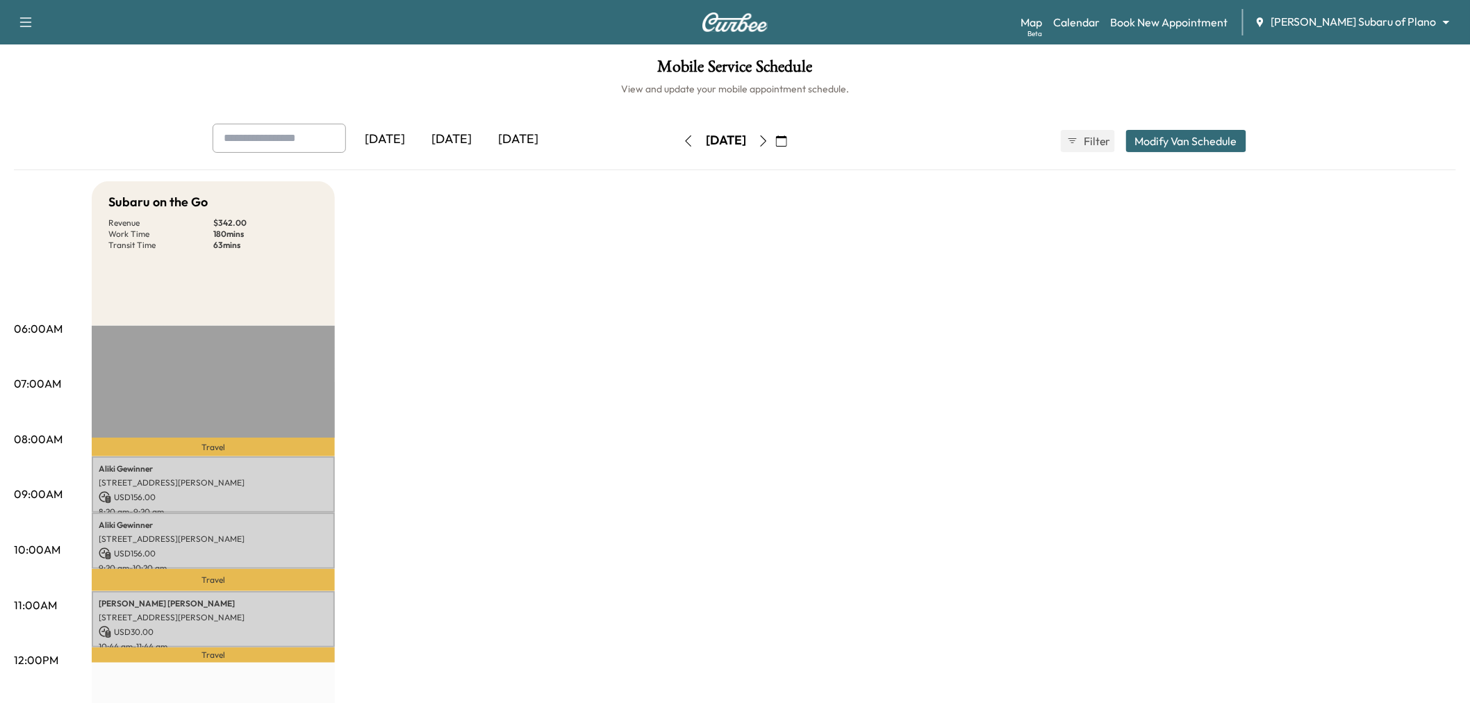
click at [456, 136] on div "[DATE]" at bounding box center [451, 140] width 67 height 32
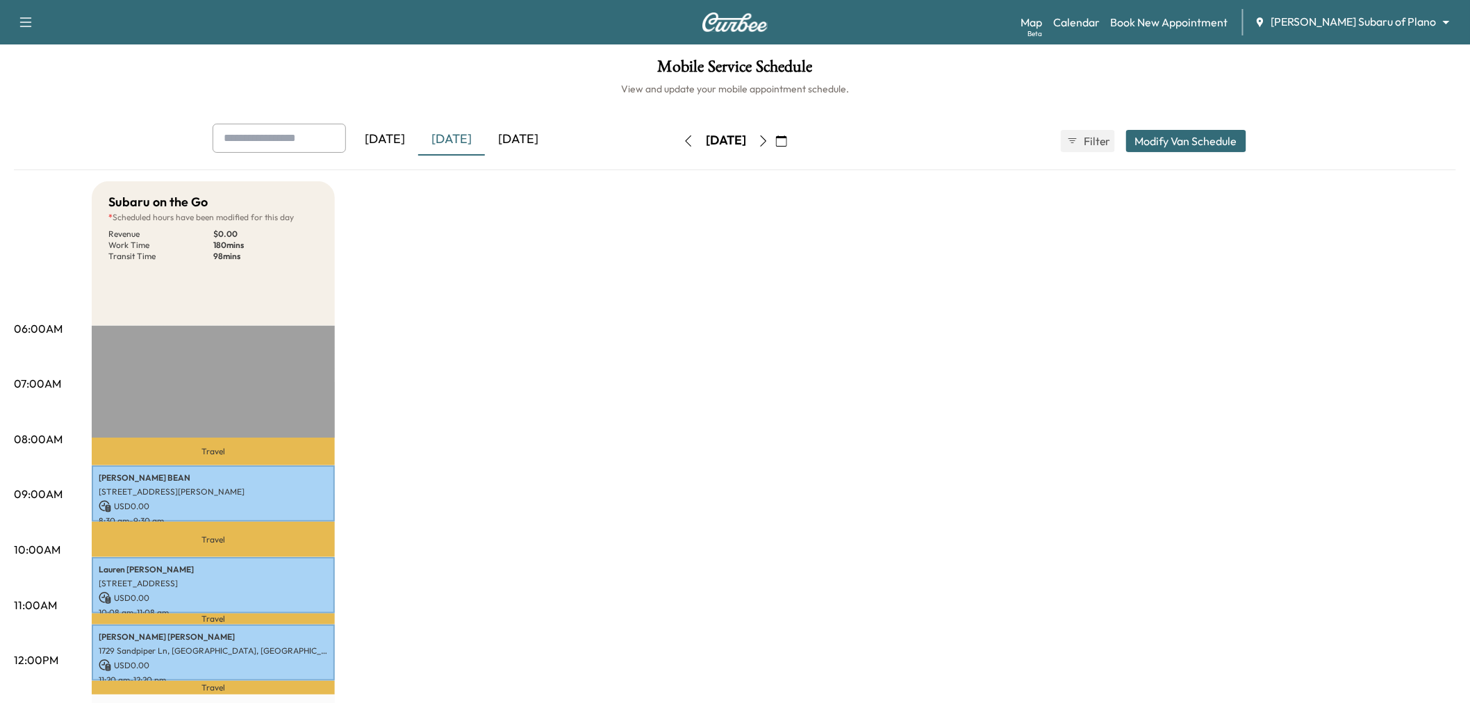
click at [769, 142] on icon "button" at bounding box center [763, 140] width 11 height 11
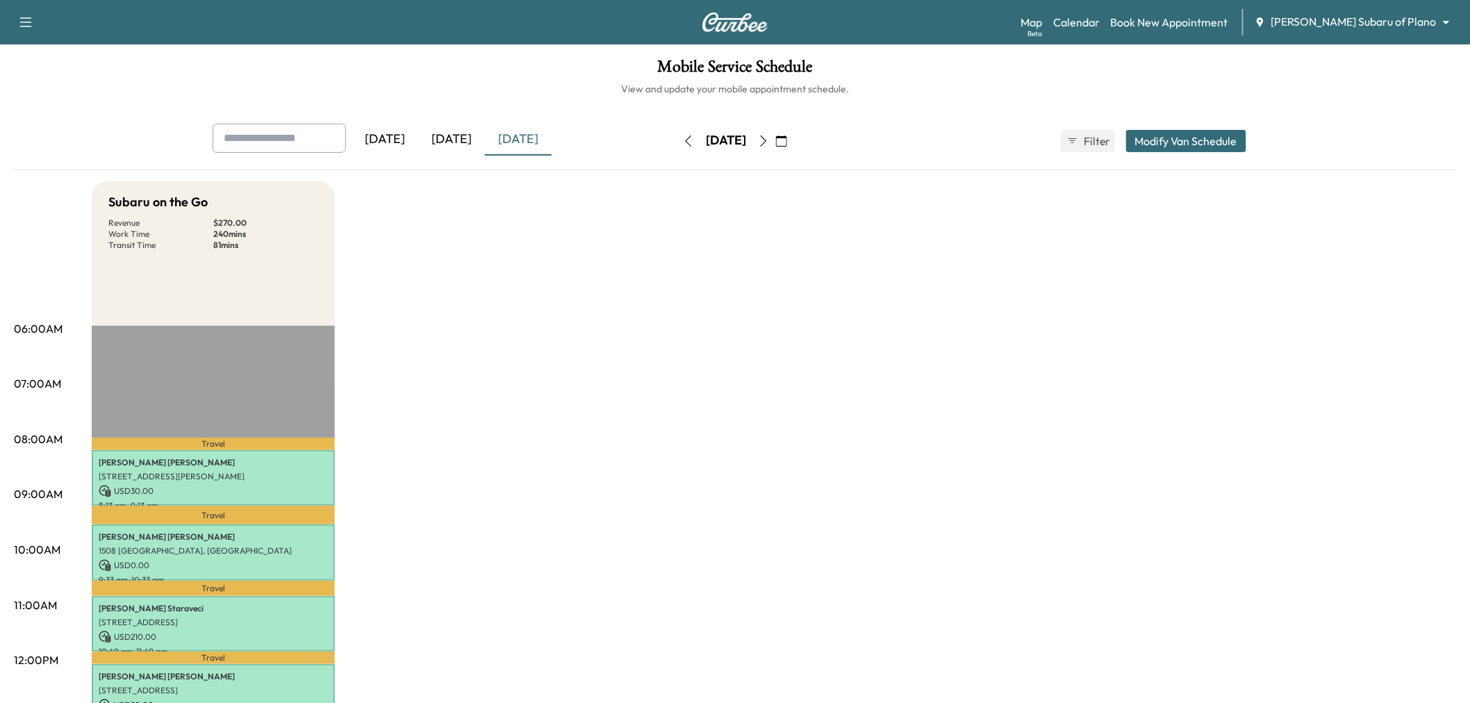
click at [769, 142] on icon "button" at bounding box center [763, 140] width 11 height 11
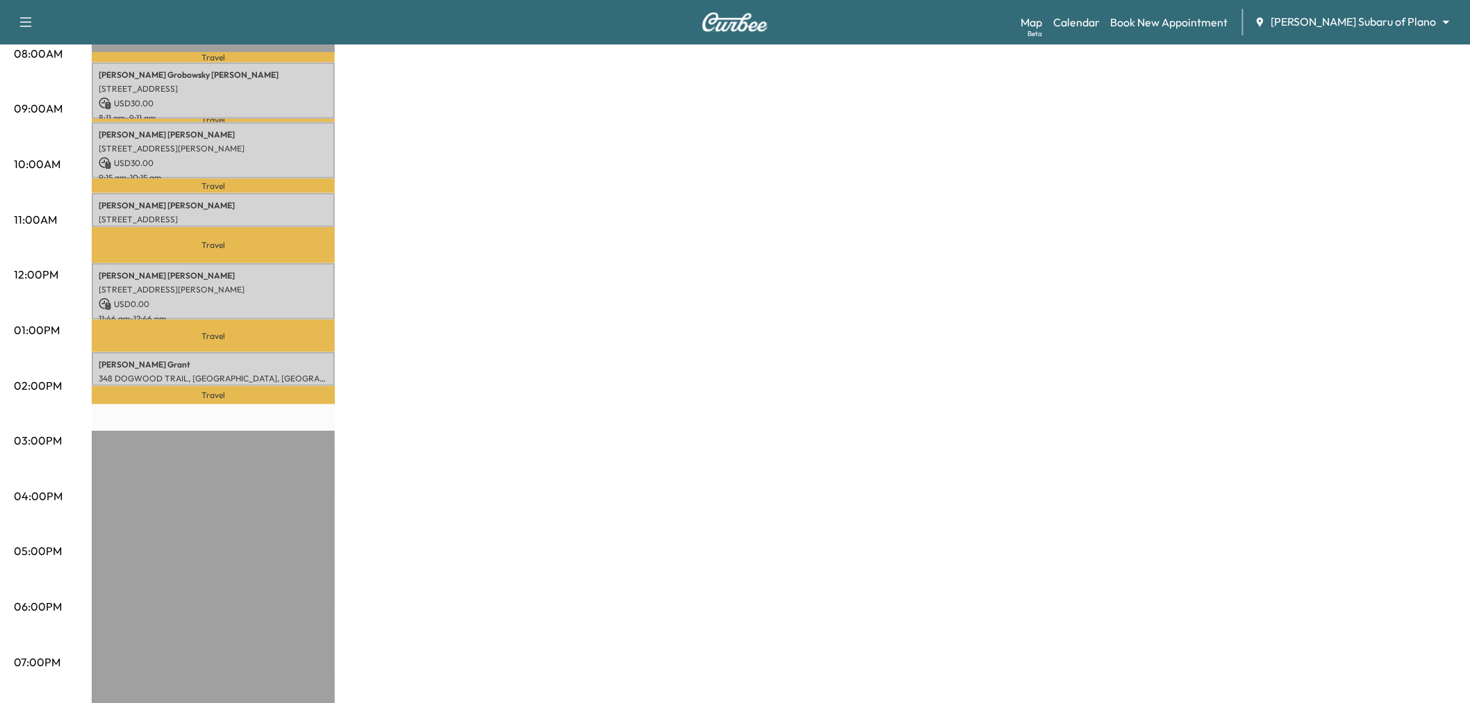
scroll to position [231, 0]
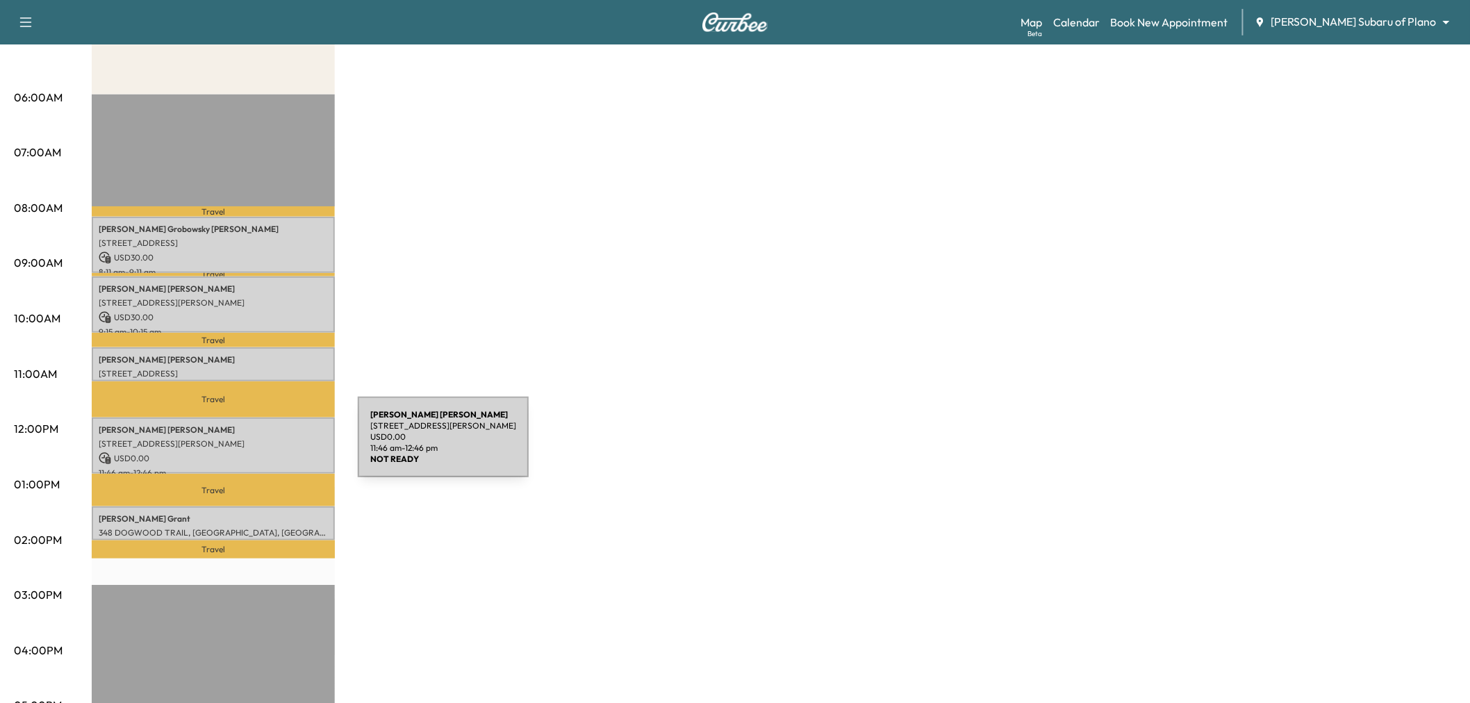
click at [257, 453] on p "USD 0.00" at bounding box center [213, 458] width 229 height 13
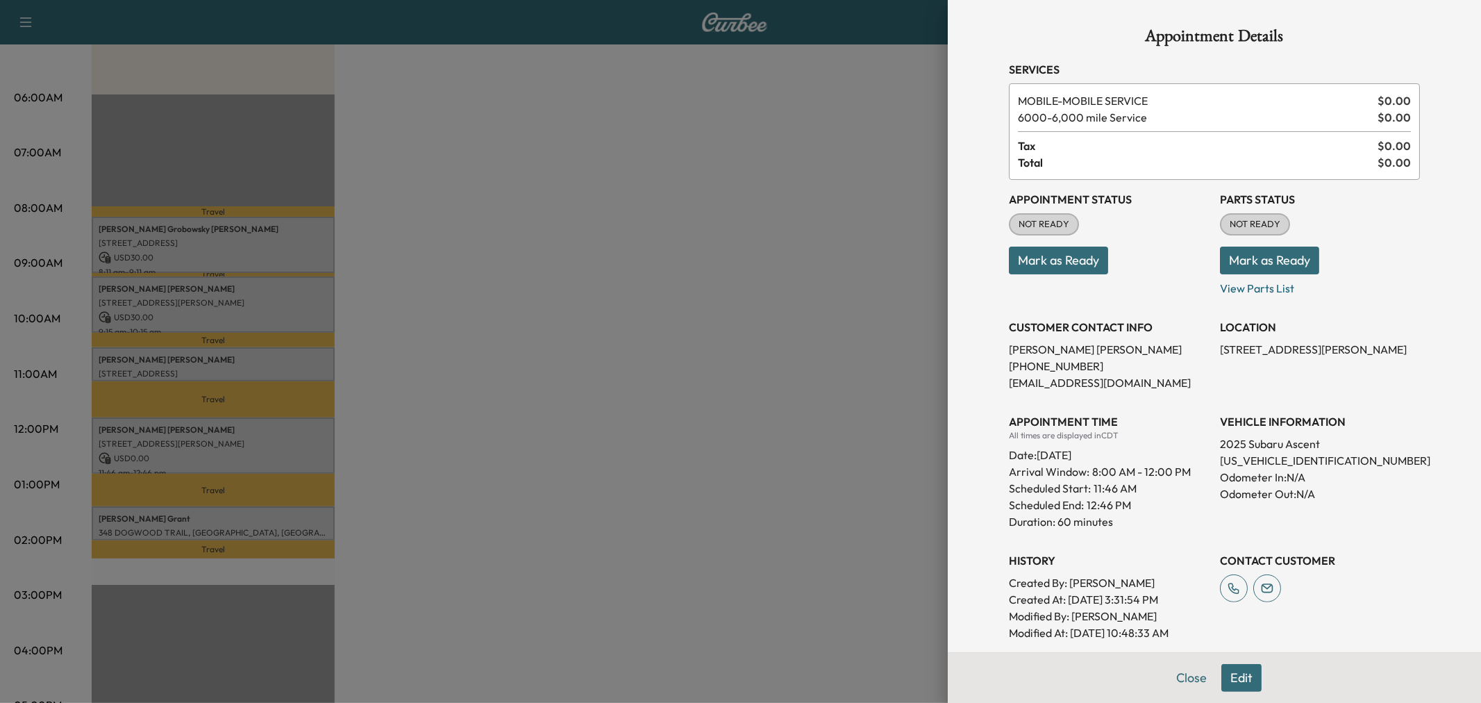
click at [258, 456] on div at bounding box center [740, 351] width 1481 height 703
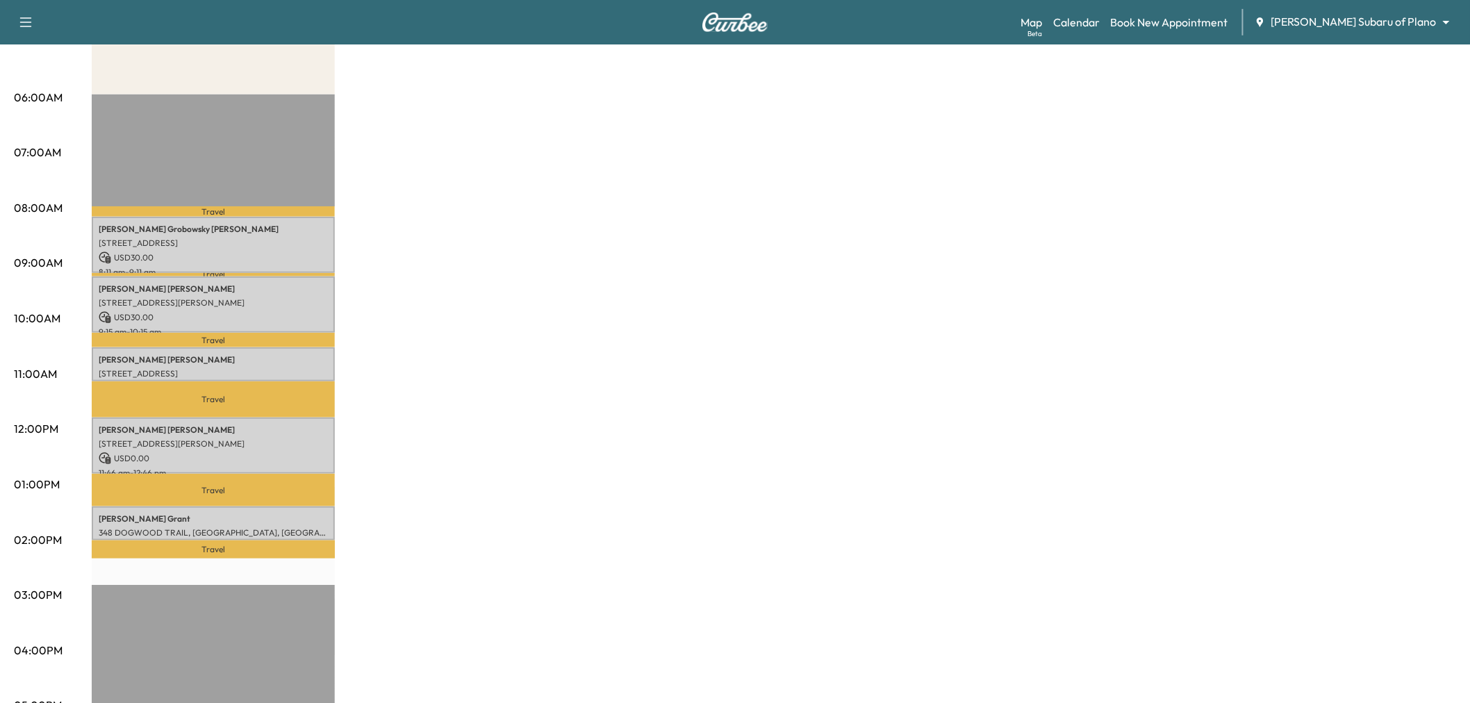
drag, startPoint x: 547, startPoint y: 382, endPoint x: 613, endPoint y: 355, distance: 72.0
click at [551, 381] on div "Subaru on the Go * Scheduled hours have been modified for this day Revenue $ 90…" at bounding box center [774, 471] width 1364 height 1042
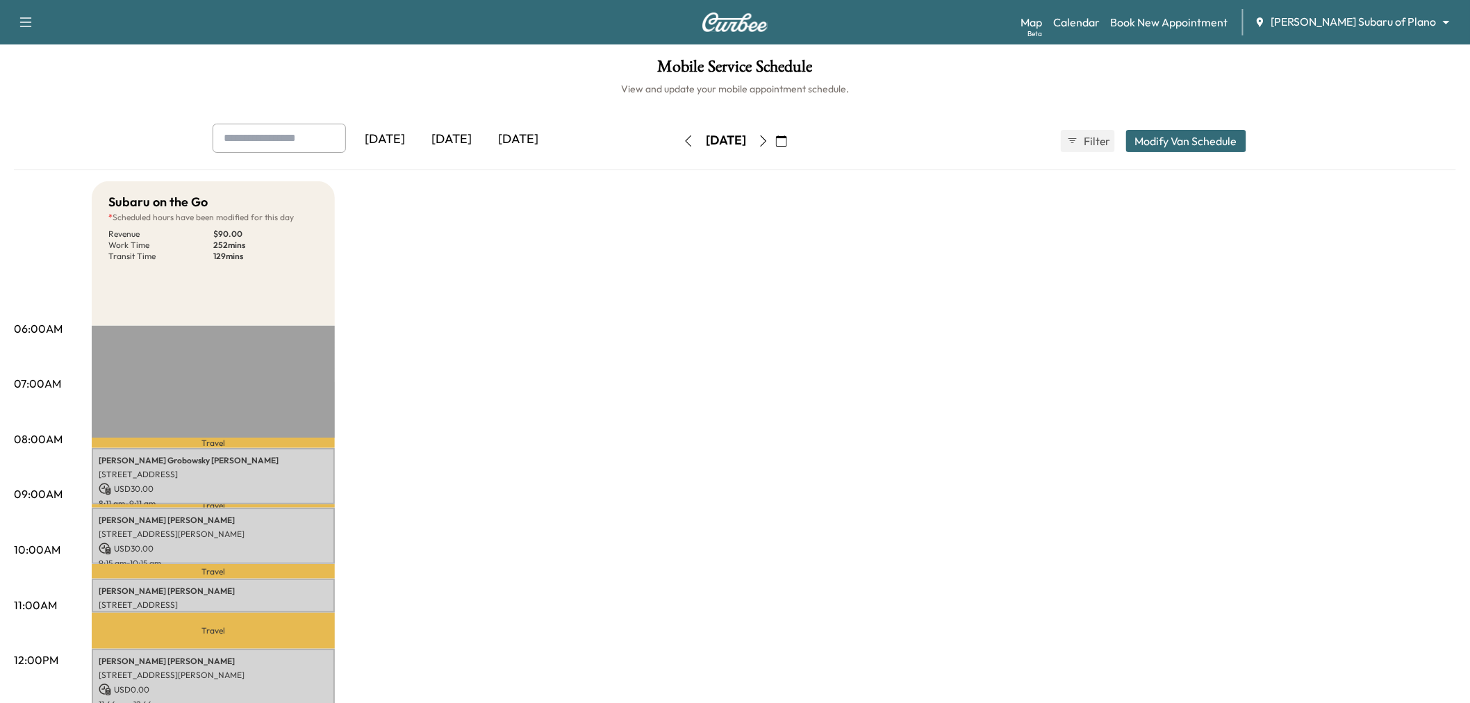
click at [769, 140] on icon "button" at bounding box center [763, 140] width 11 height 11
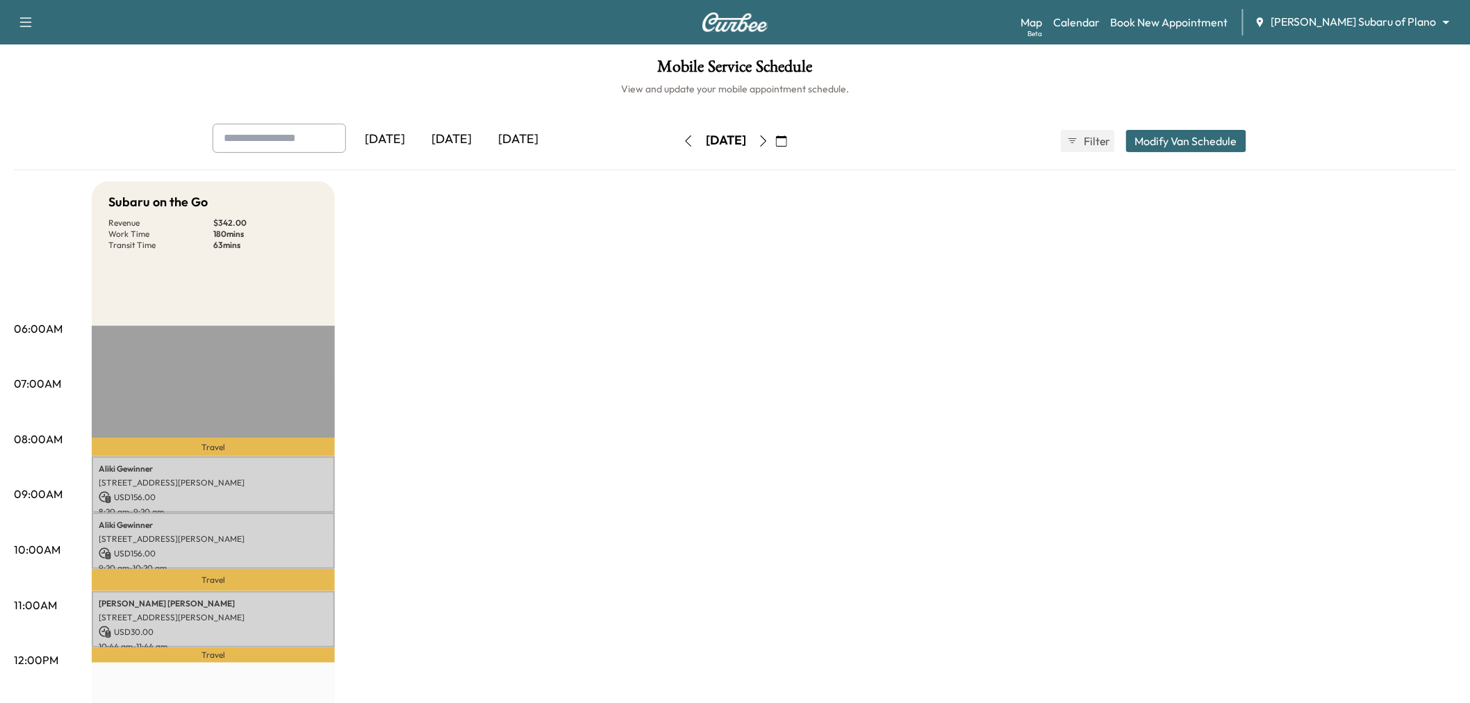
click at [440, 139] on div "[DATE]" at bounding box center [451, 140] width 67 height 32
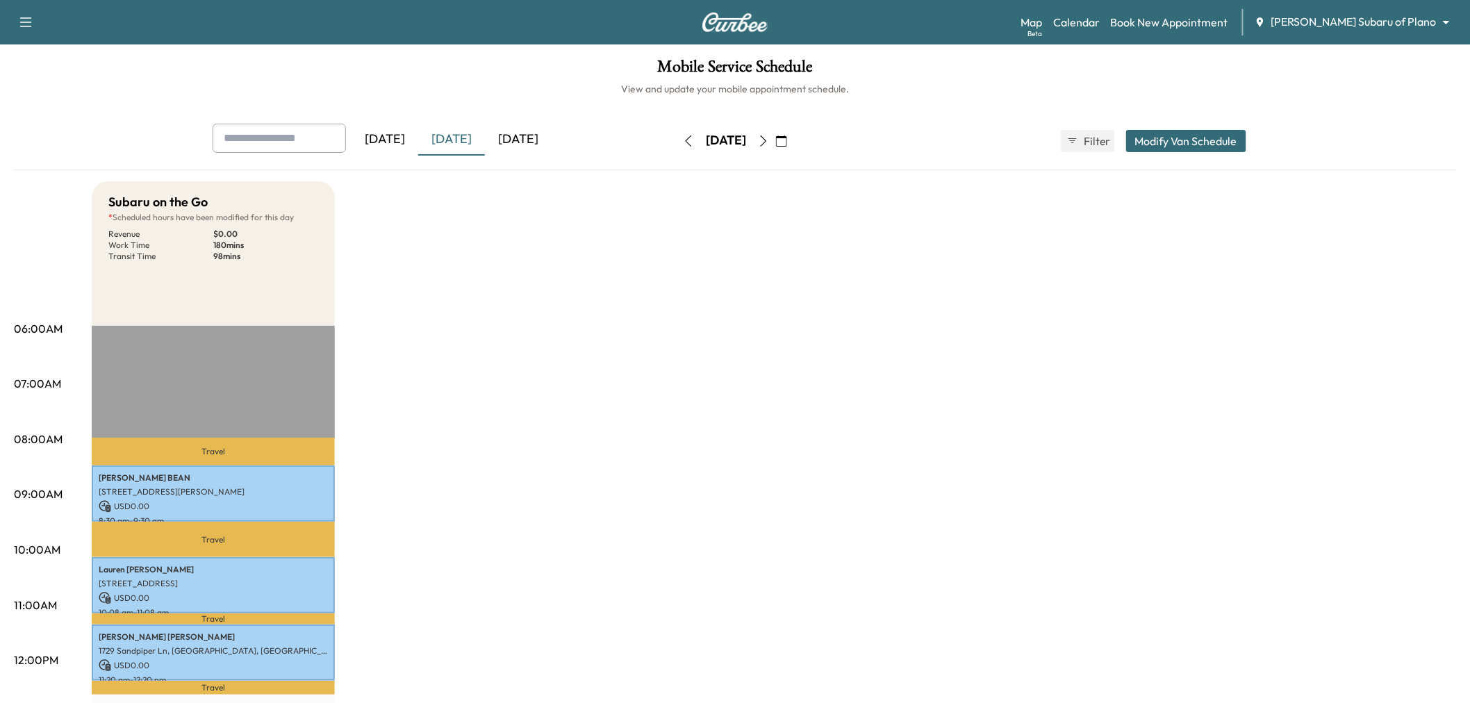
click at [535, 136] on div "[DATE]" at bounding box center [518, 140] width 67 height 32
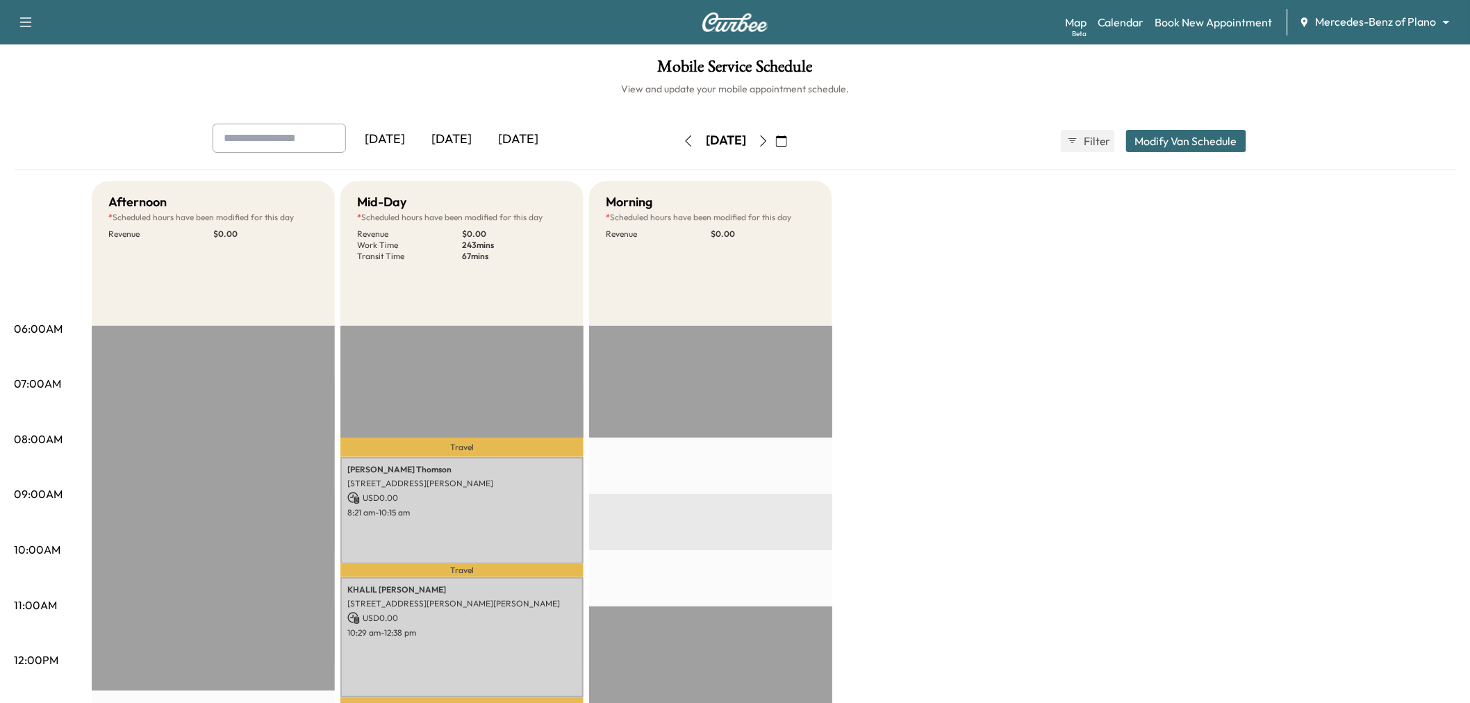
click at [445, 140] on div "[DATE]" at bounding box center [451, 140] width 67 height 32
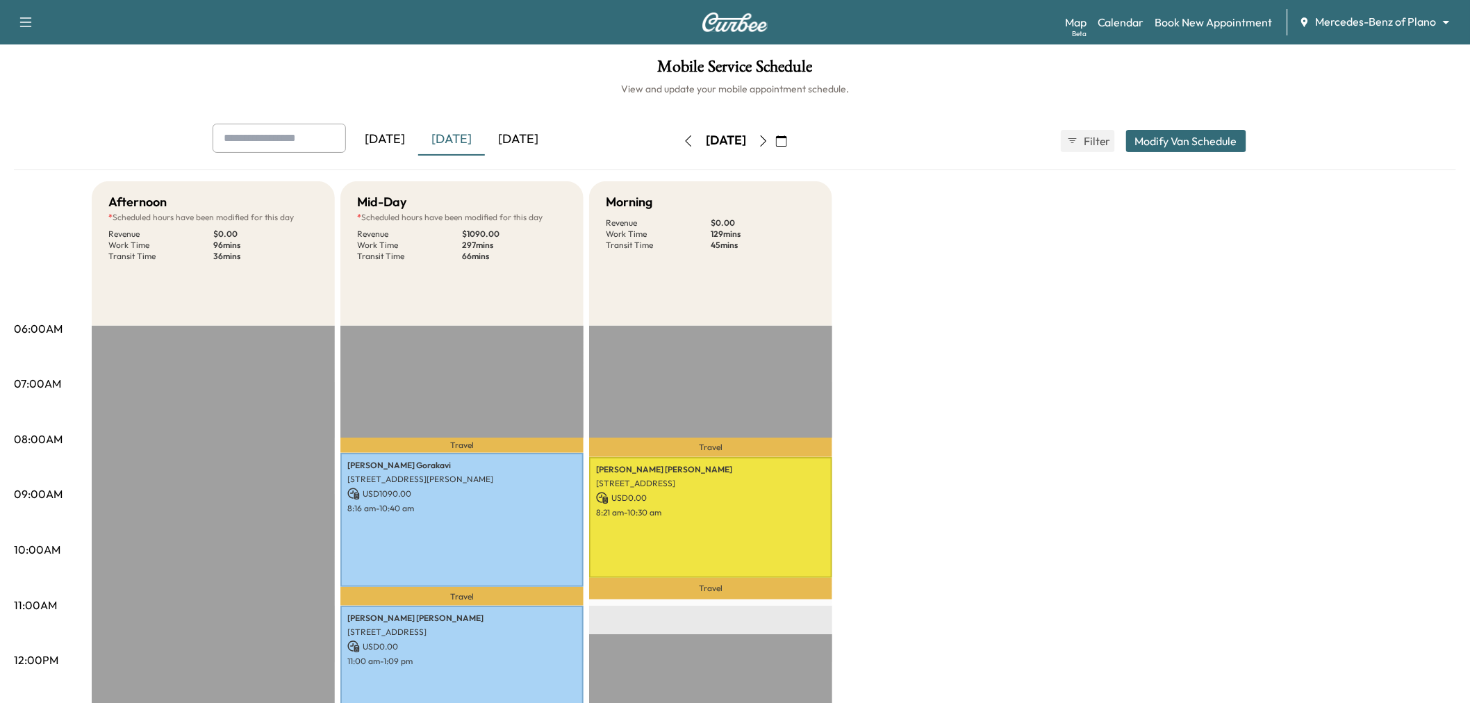
click at [769, 139] on icon "button" at bounding box center [763, 140] width 11 height 11
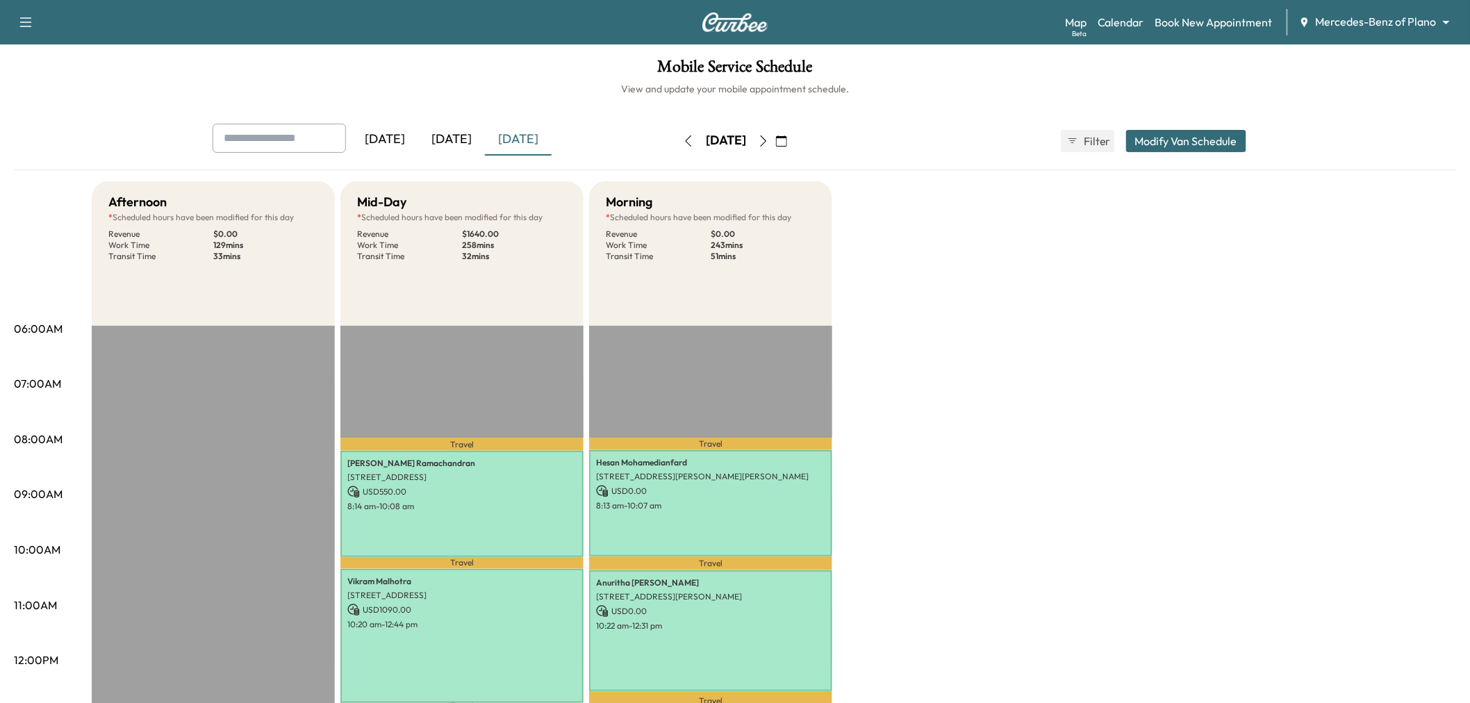
click at [769, 139] on icon "button" at bounding box center [763, 140] width 11 height 11
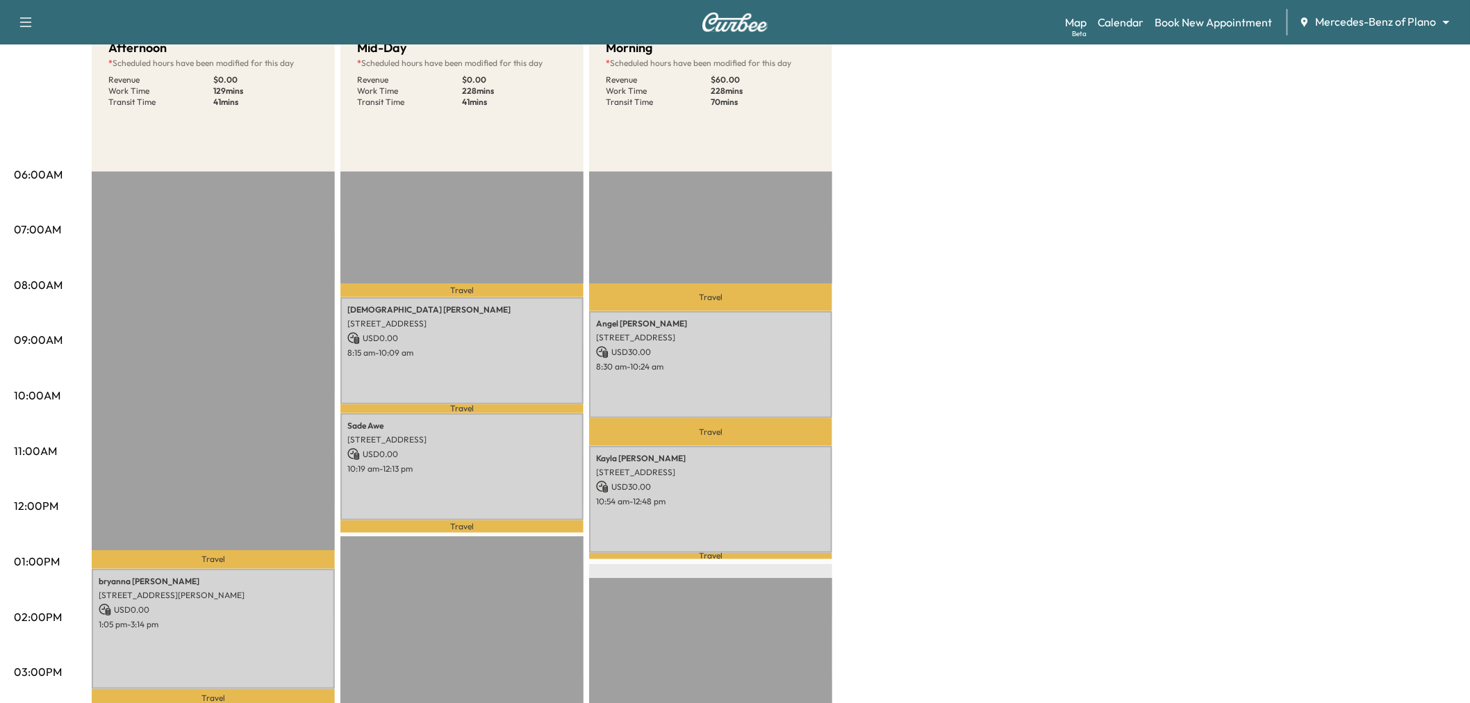
scroll to position [77, 0]
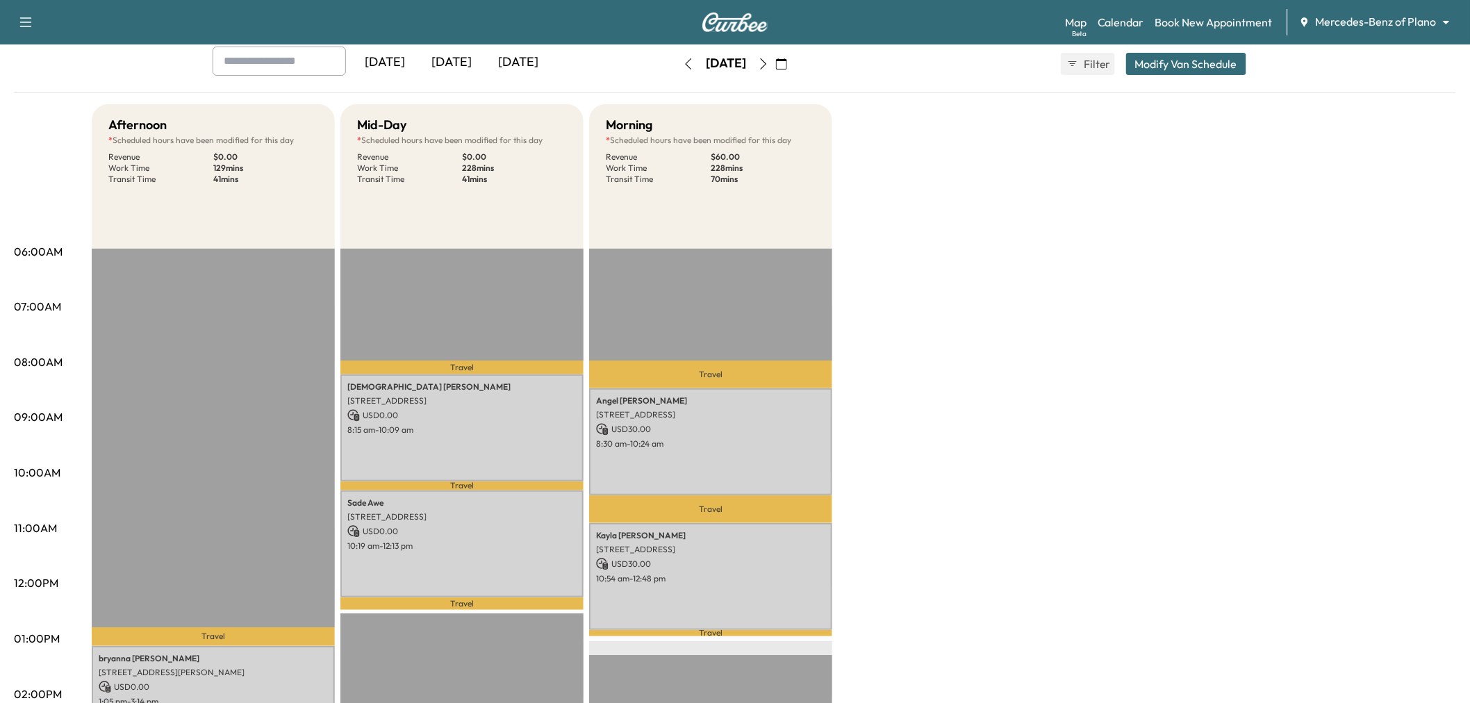
click at [769, 60] on icon "button" at bounding box center [763, 63] width 11 height 11
